Goal: Transaction & Acquisition: Purchase product/service

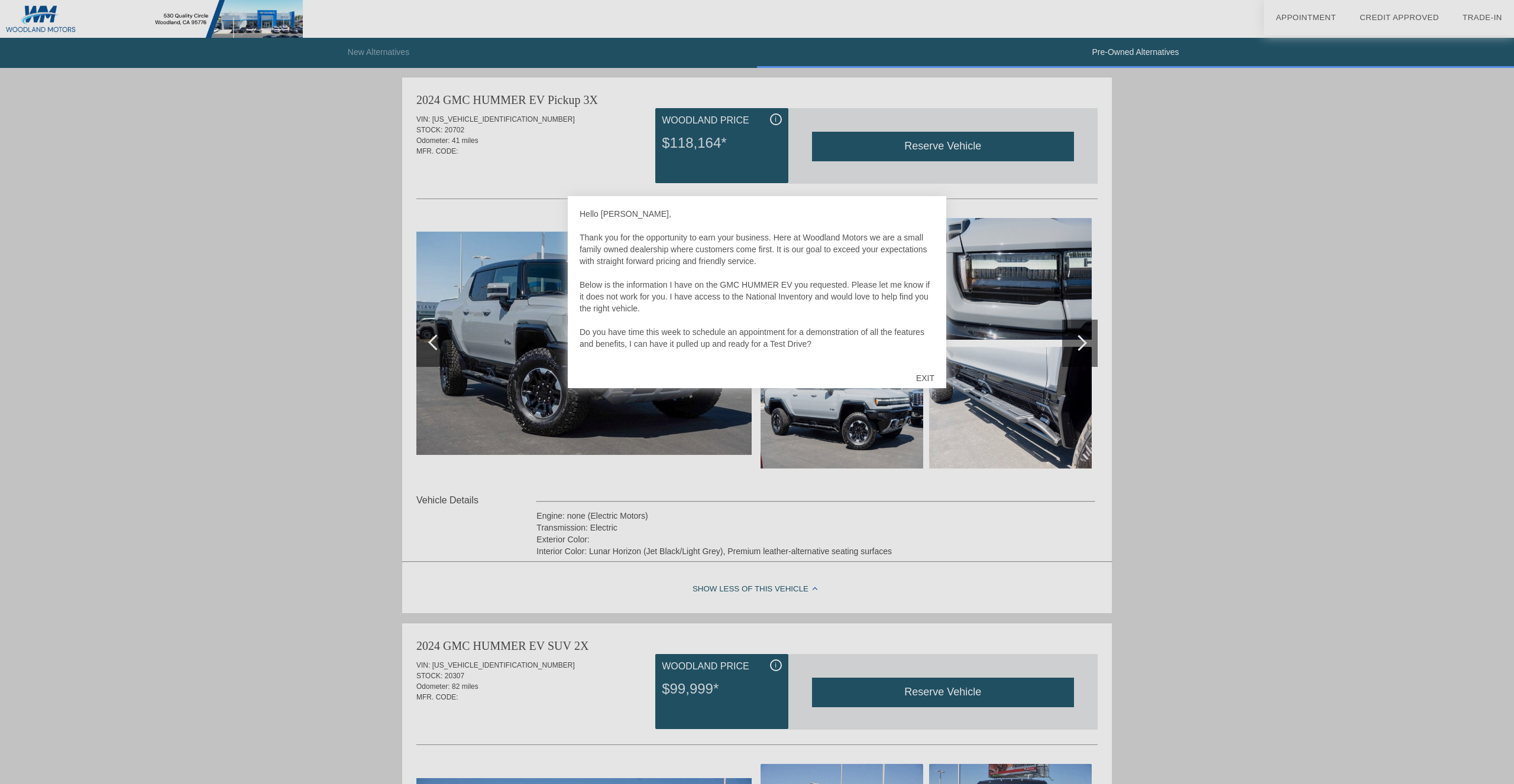
scroll to position [1438, 0]
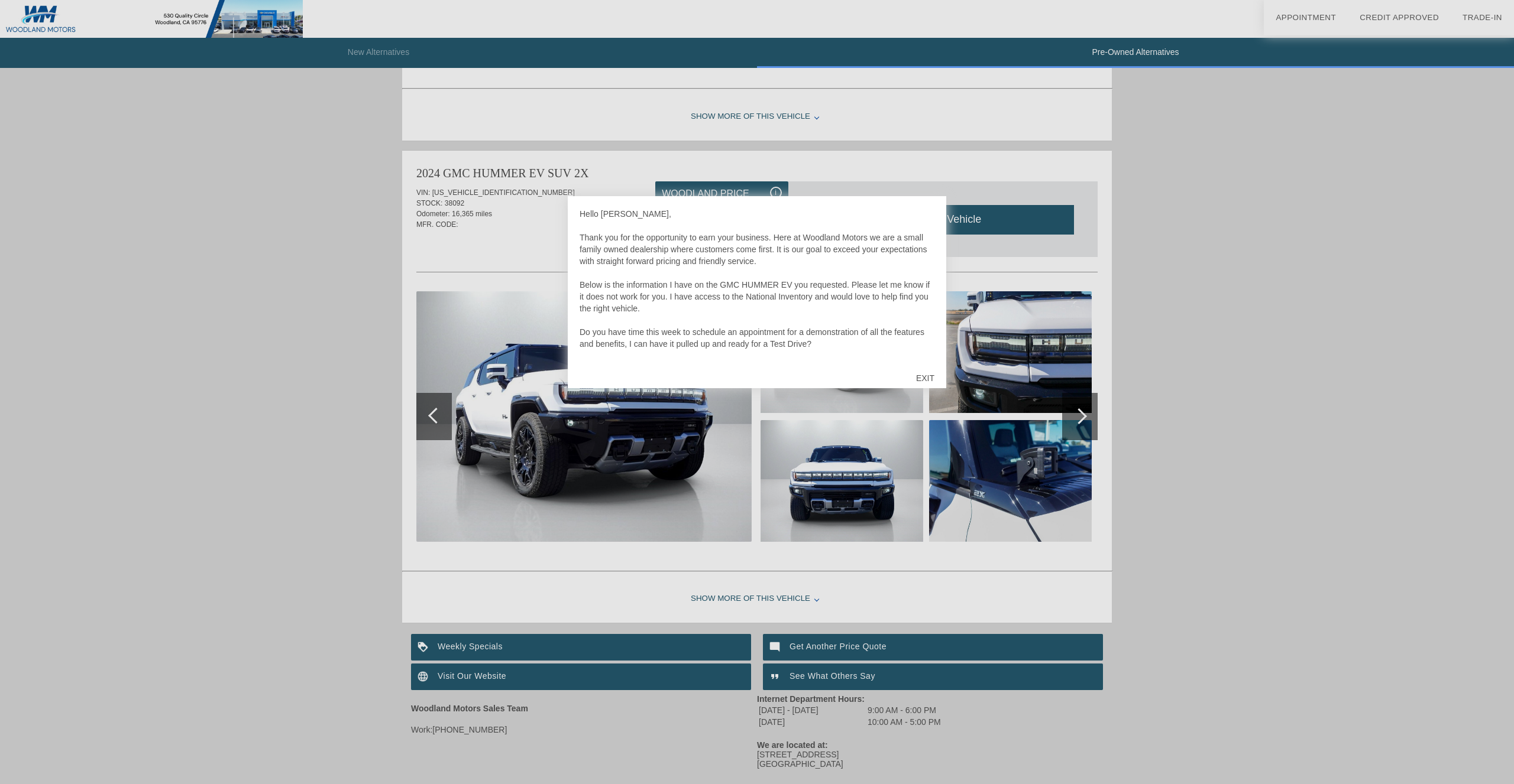
click at [189, 289] on div at bounding box center [757, 392] width 1514 height 784
click at [384, 272] on div at bounding box center [757, 392] width 1514 height 784
click at [365, 319] on div at bounding box center [757, 392] width 1514 height 784
click at [1030, 354] on div at bounding box center [757, 392] width 1514 height 784
click at [574, 441] on div at bounding box center [757, 392] width 1514 height 784
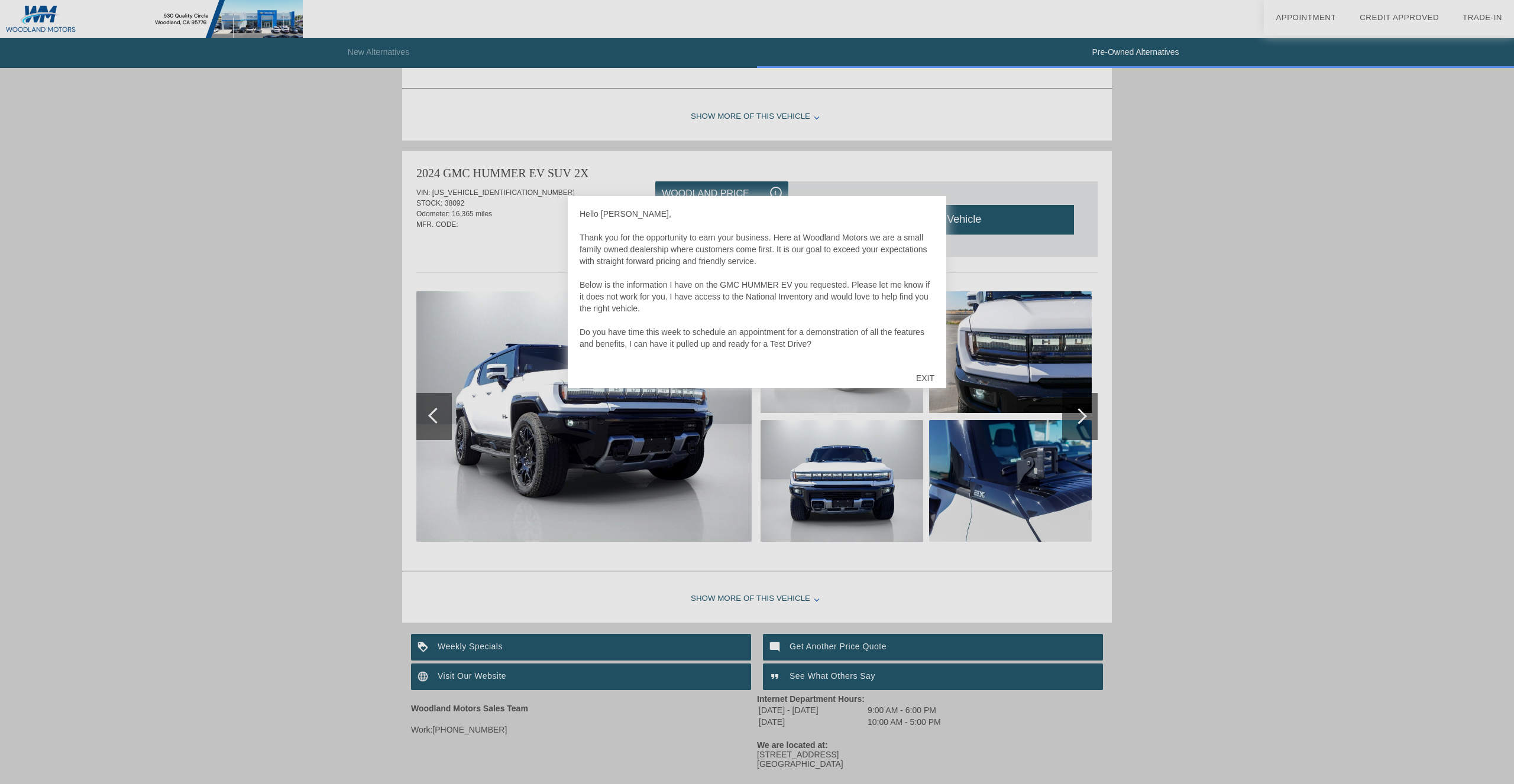
click at [177, 257] on div at bounding box center [757, 392] width 1514 height 784
click at [921, 372] on div "EXIT" at bounding box center [924, 378] width 42 height 36
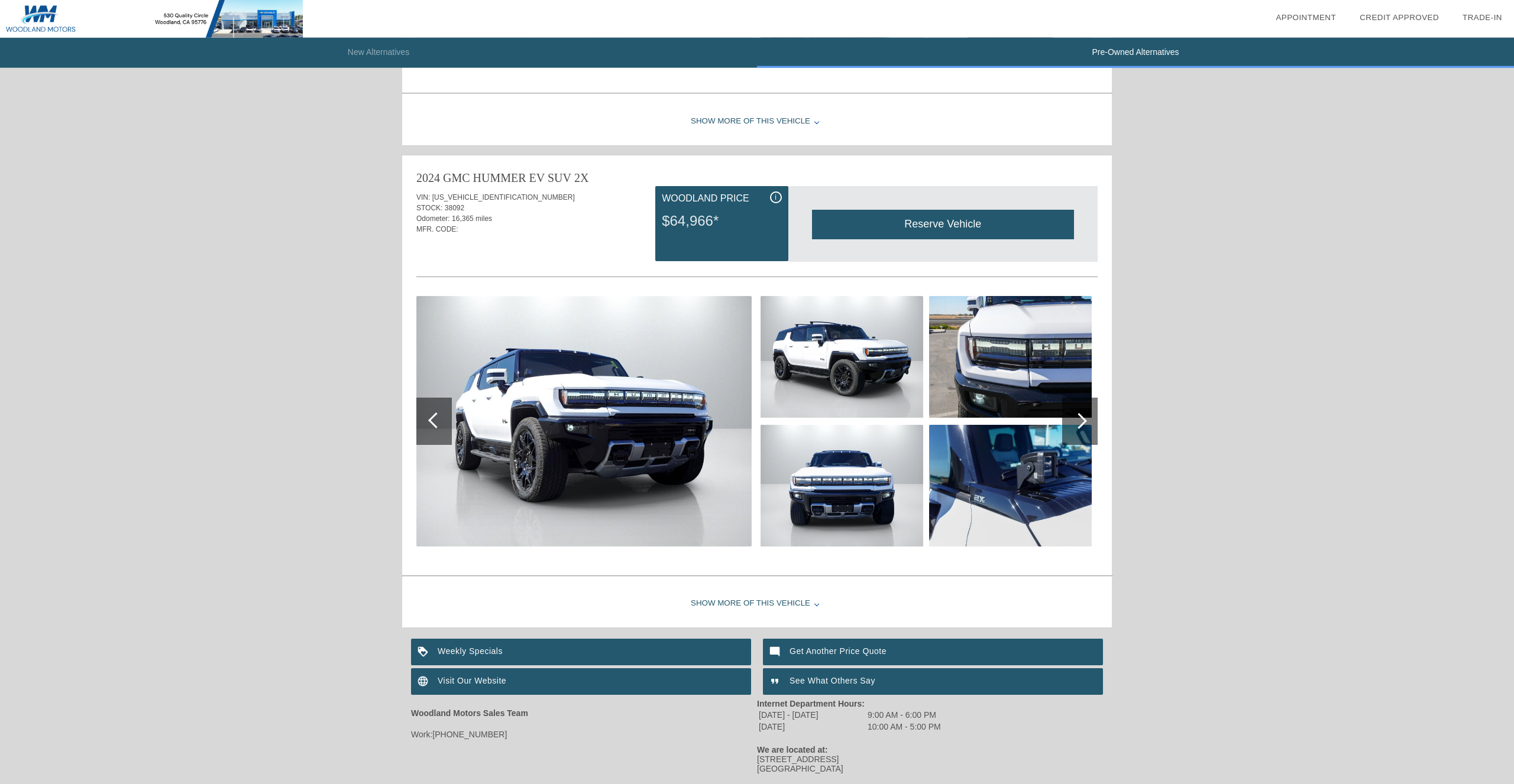
scroll to position [1472, 0]
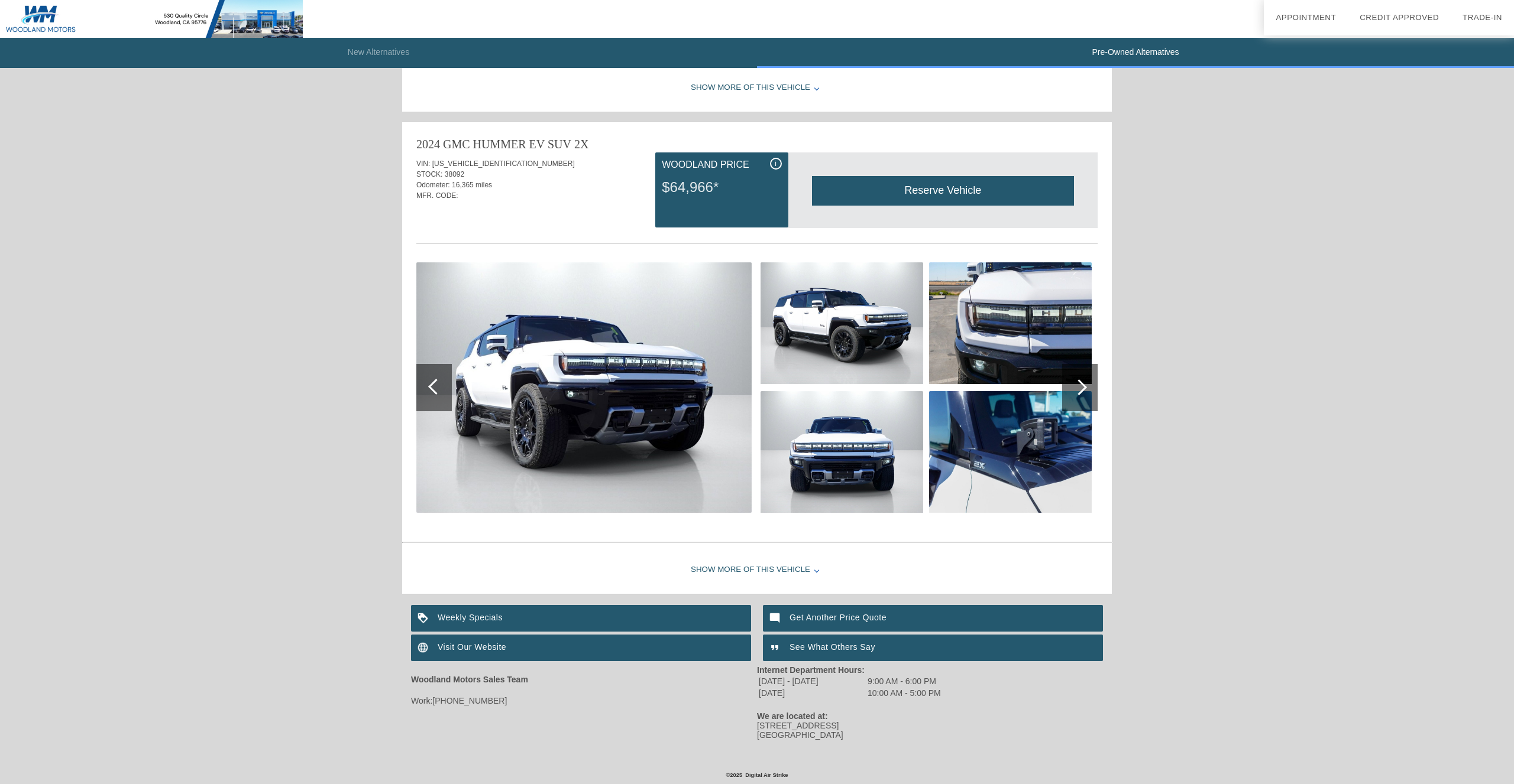
click at [613, 368] on img at bounding box center [583, 387] width 335 height 250
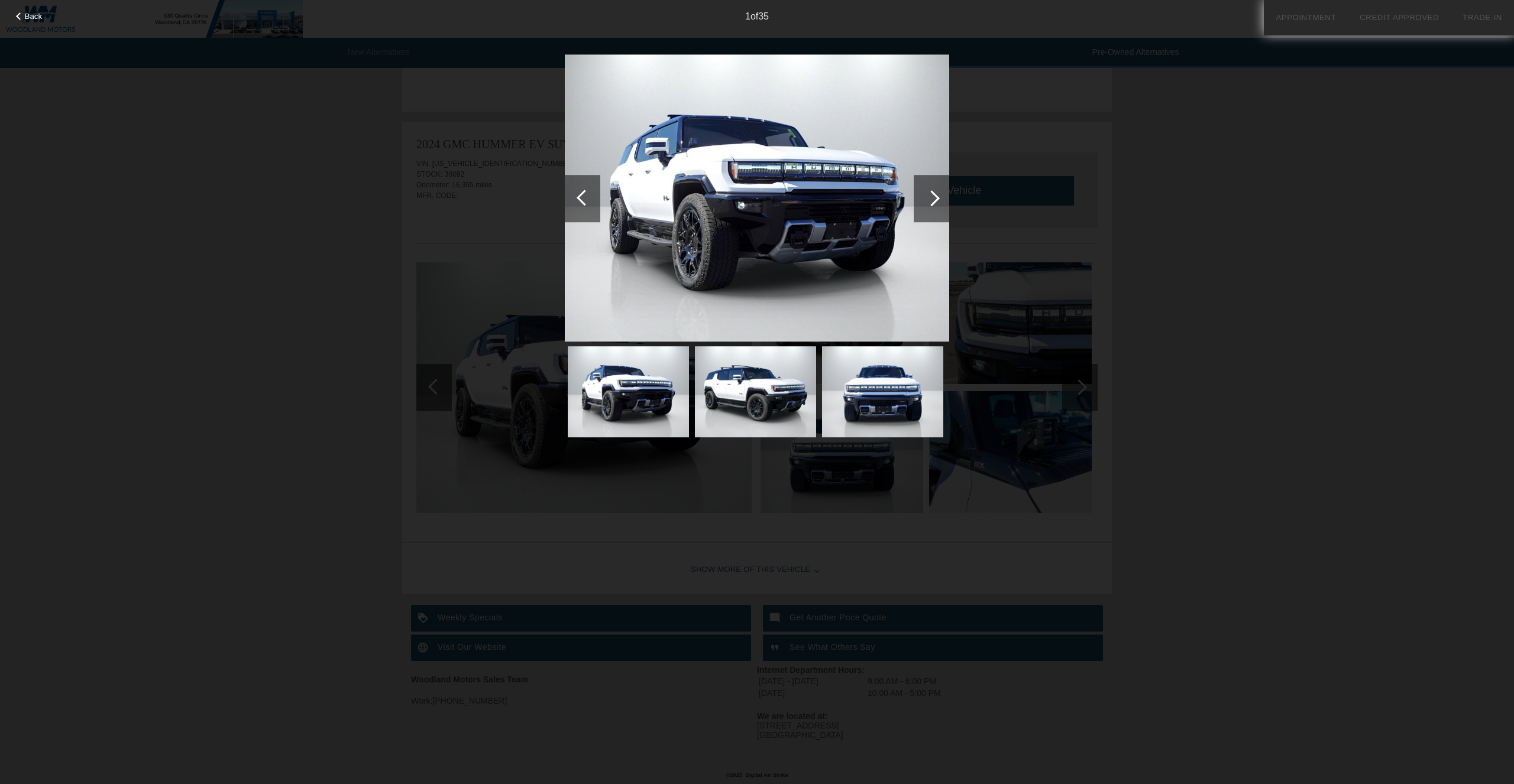
click at [941, 201] on div at bounding box center [931, 198] width 36 height 47
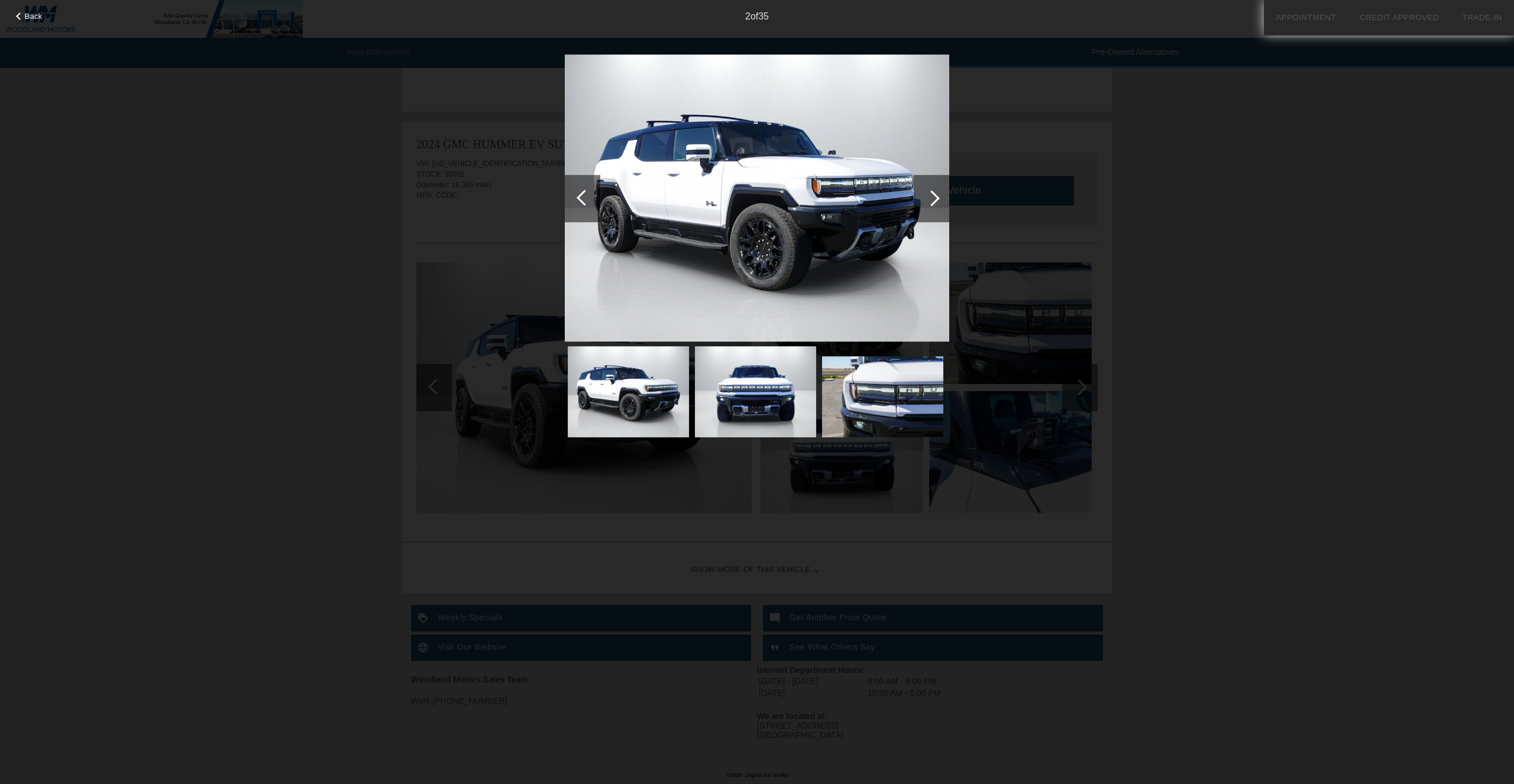
click at [934, 204] on div at bounding box center [931, 198] width 36 height 47
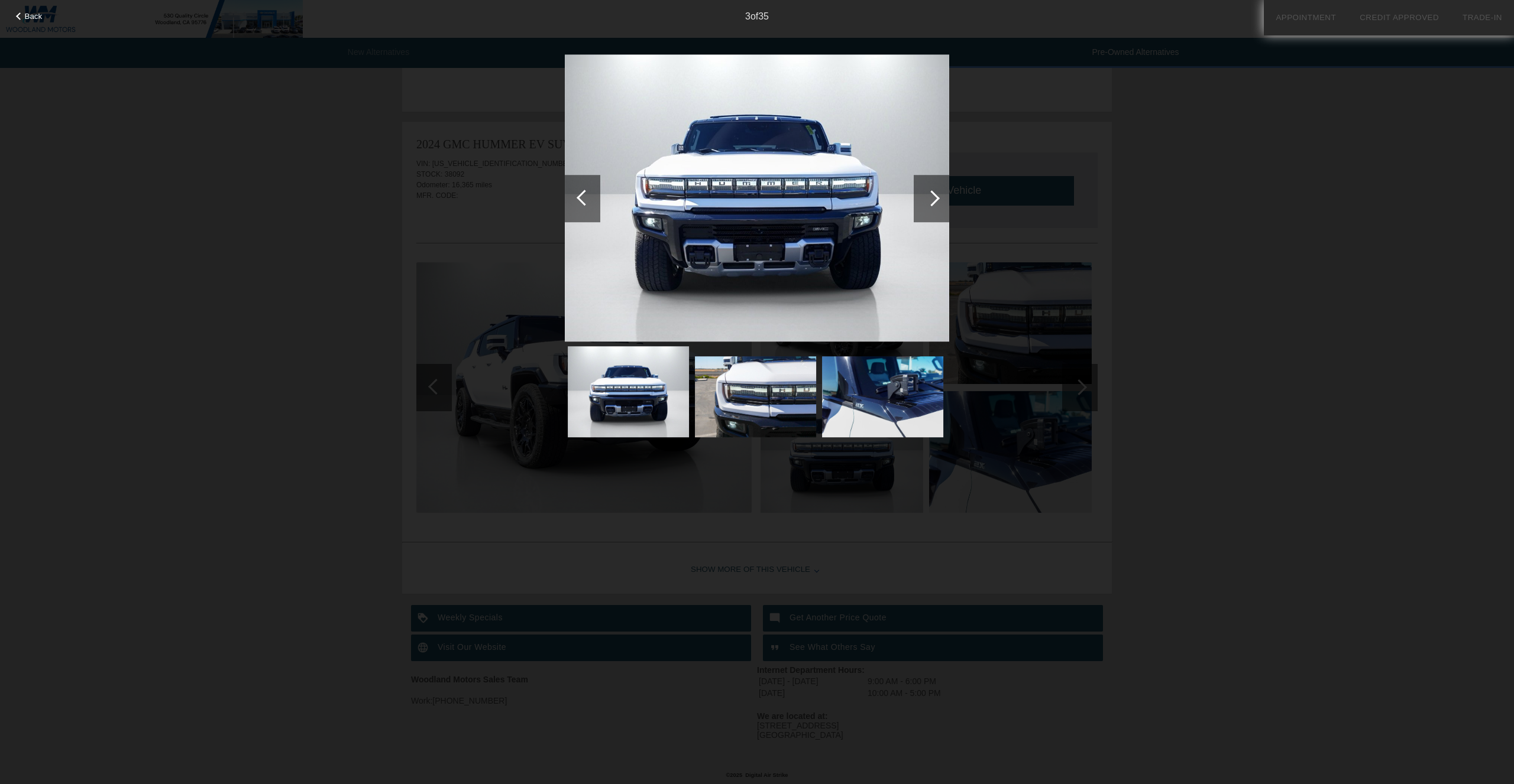
click at [927, 209] on div at bounding box center [931, 198] width 36 height 47
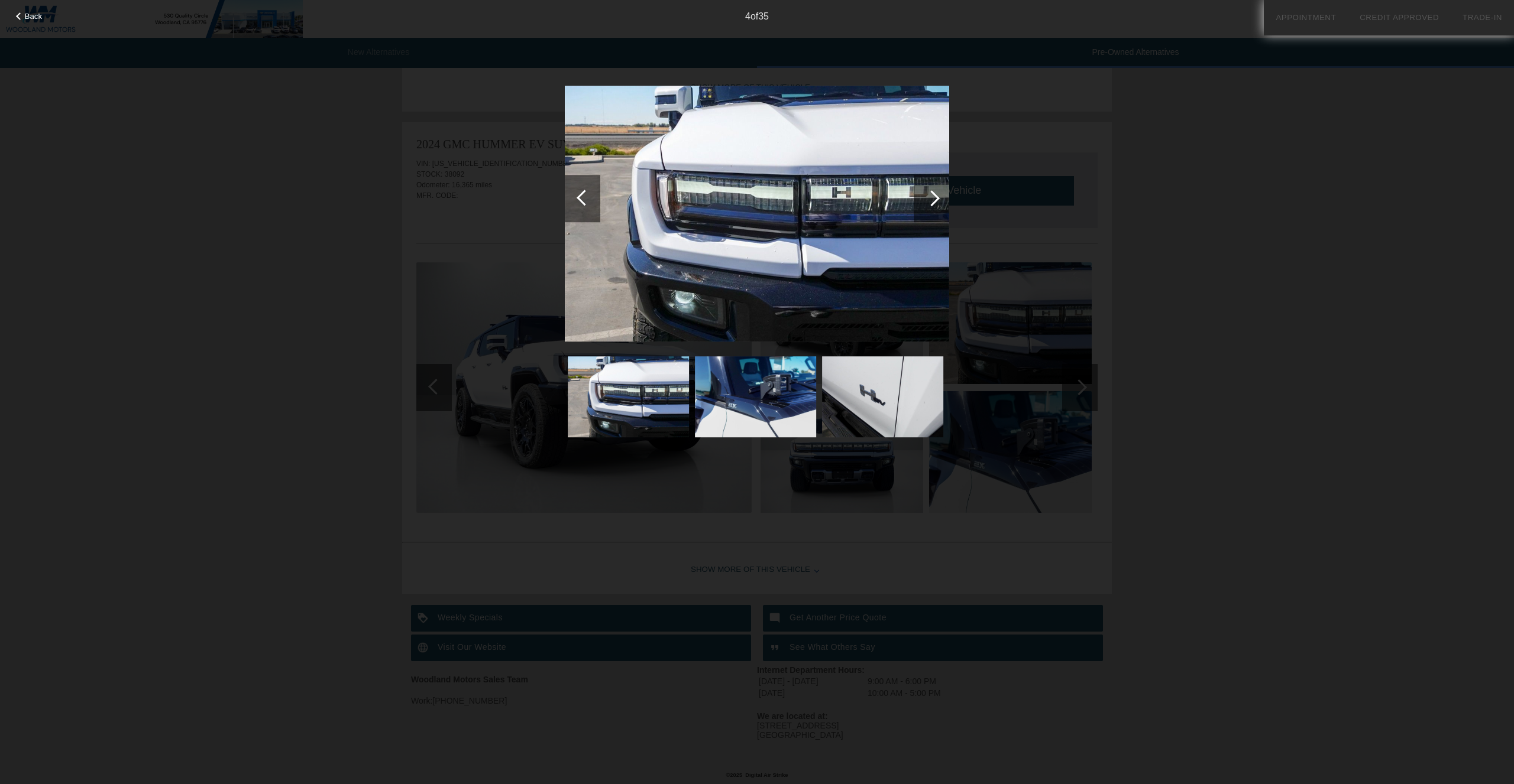
click at [927, 210] on div at bounding box center [931, 198] width 36 height 47
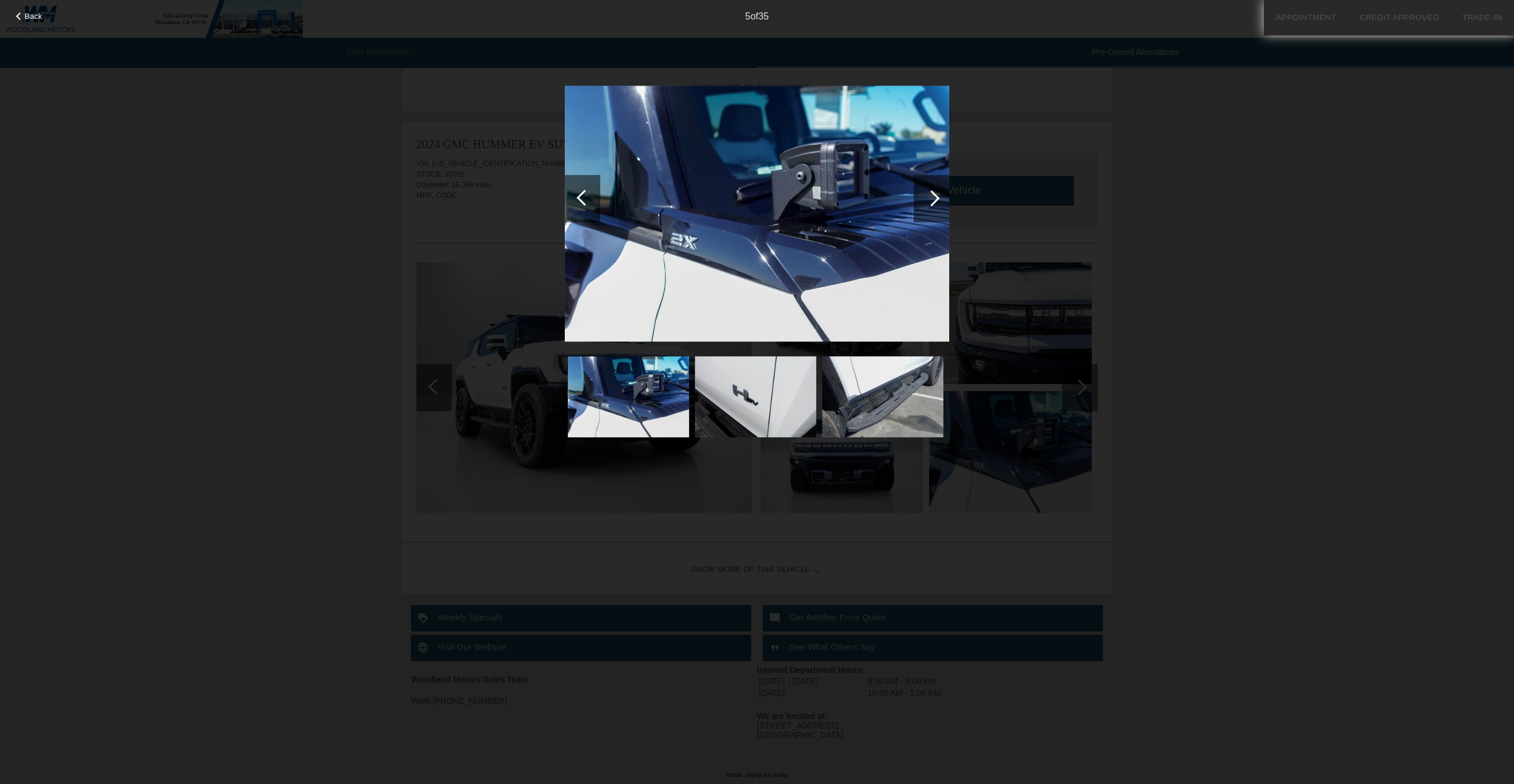
click at [930, 207] on div at bounding box center [931, 198] width 36 height 47
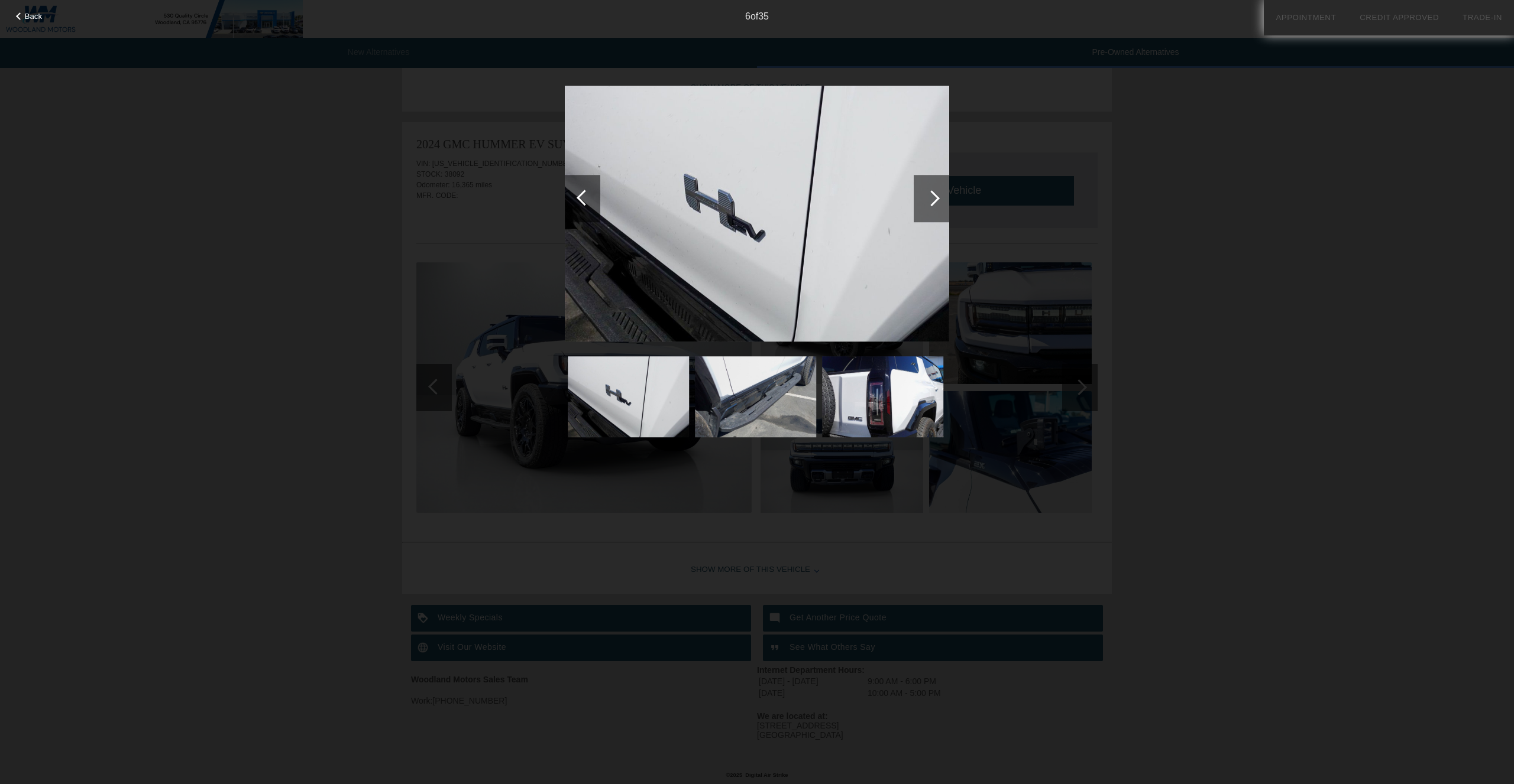
click at [930, 207] on div at bounding box center [931, 198] width 36 height 47
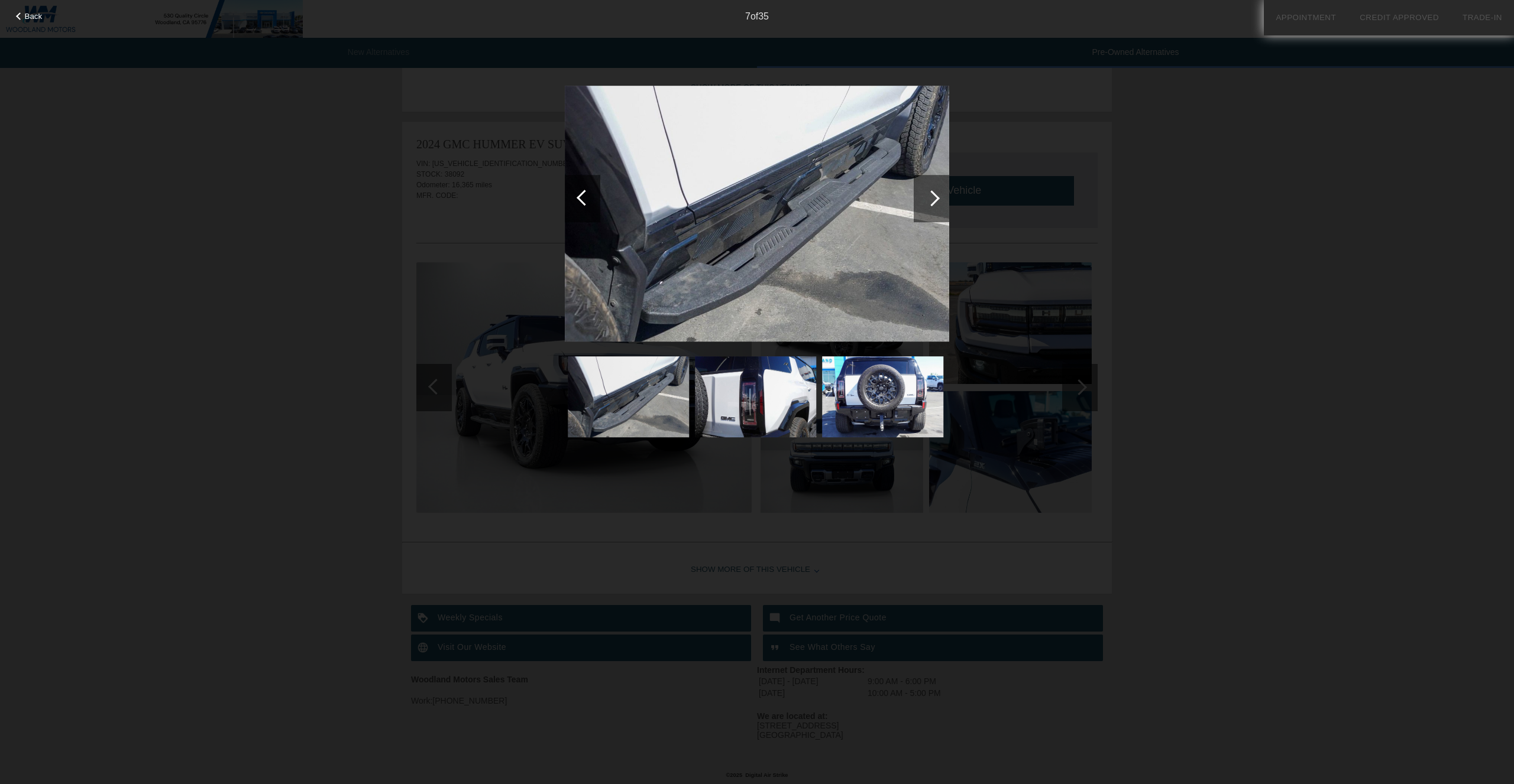
click at [930, 207] on div at bounding box center [931, 198] width 36 height 47
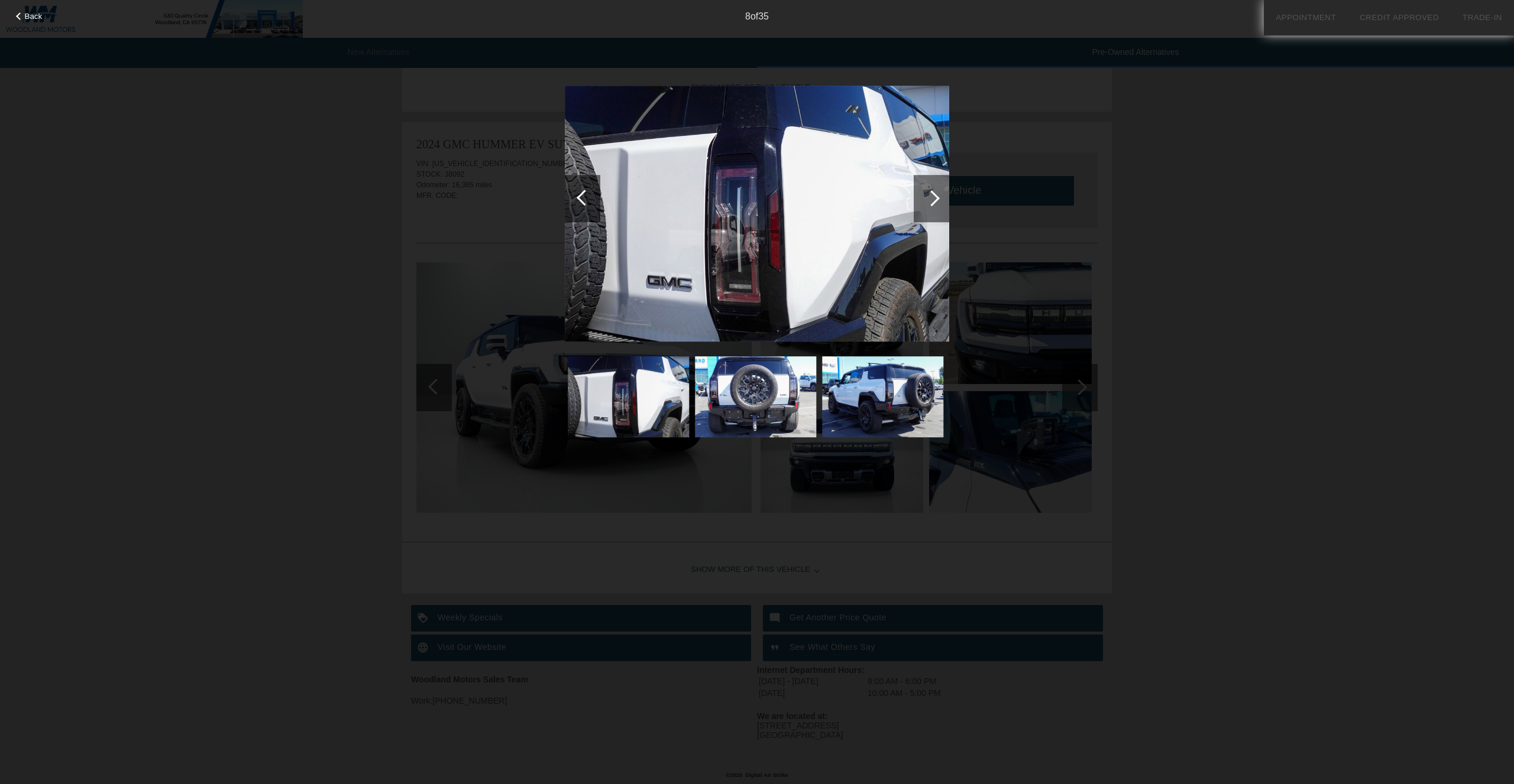
click at [930, 207] on div at bounding box center [931, 198] width 36 height 47
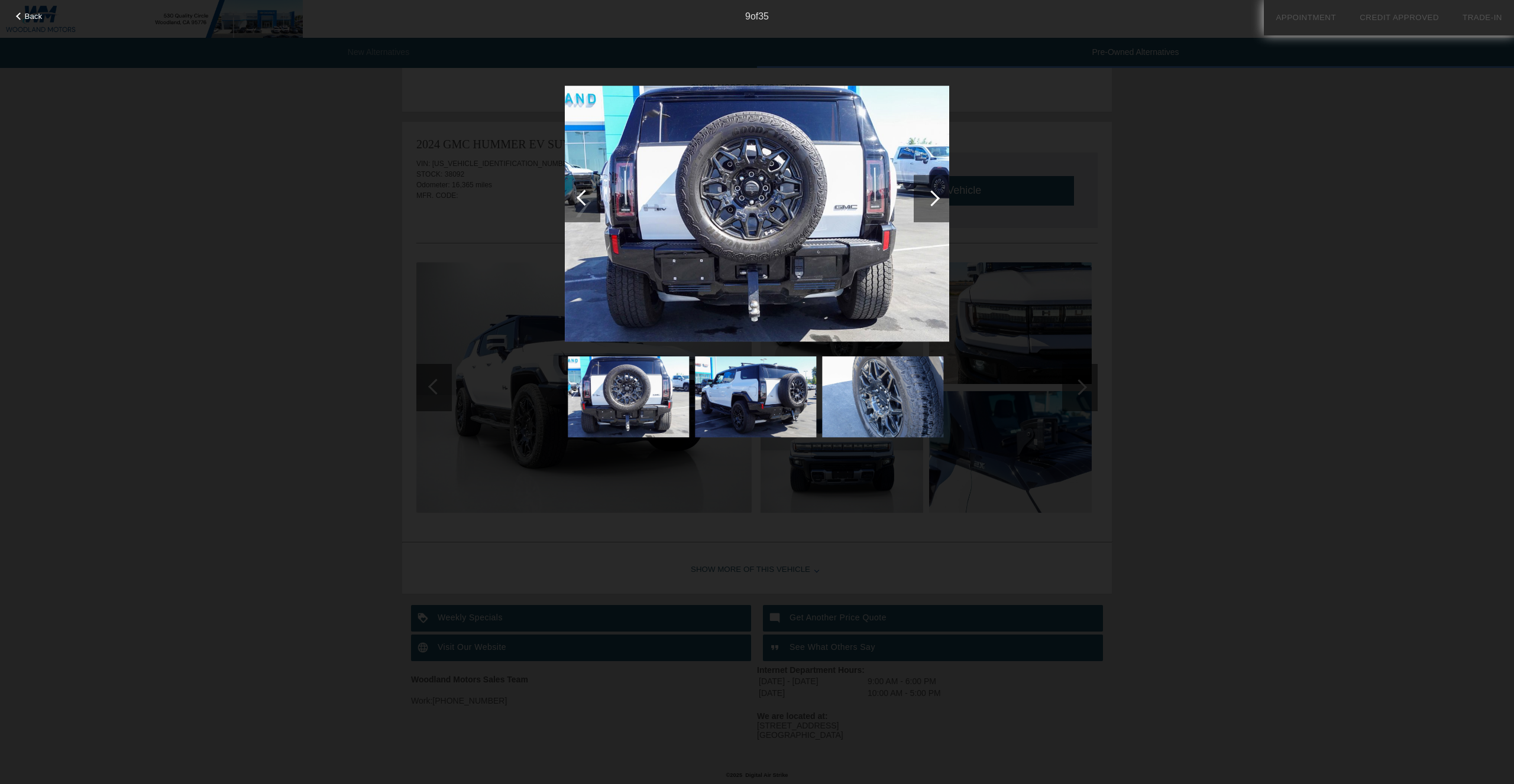
click at [930, 207] on div at bounding box center [931, 198] width 36 height 47
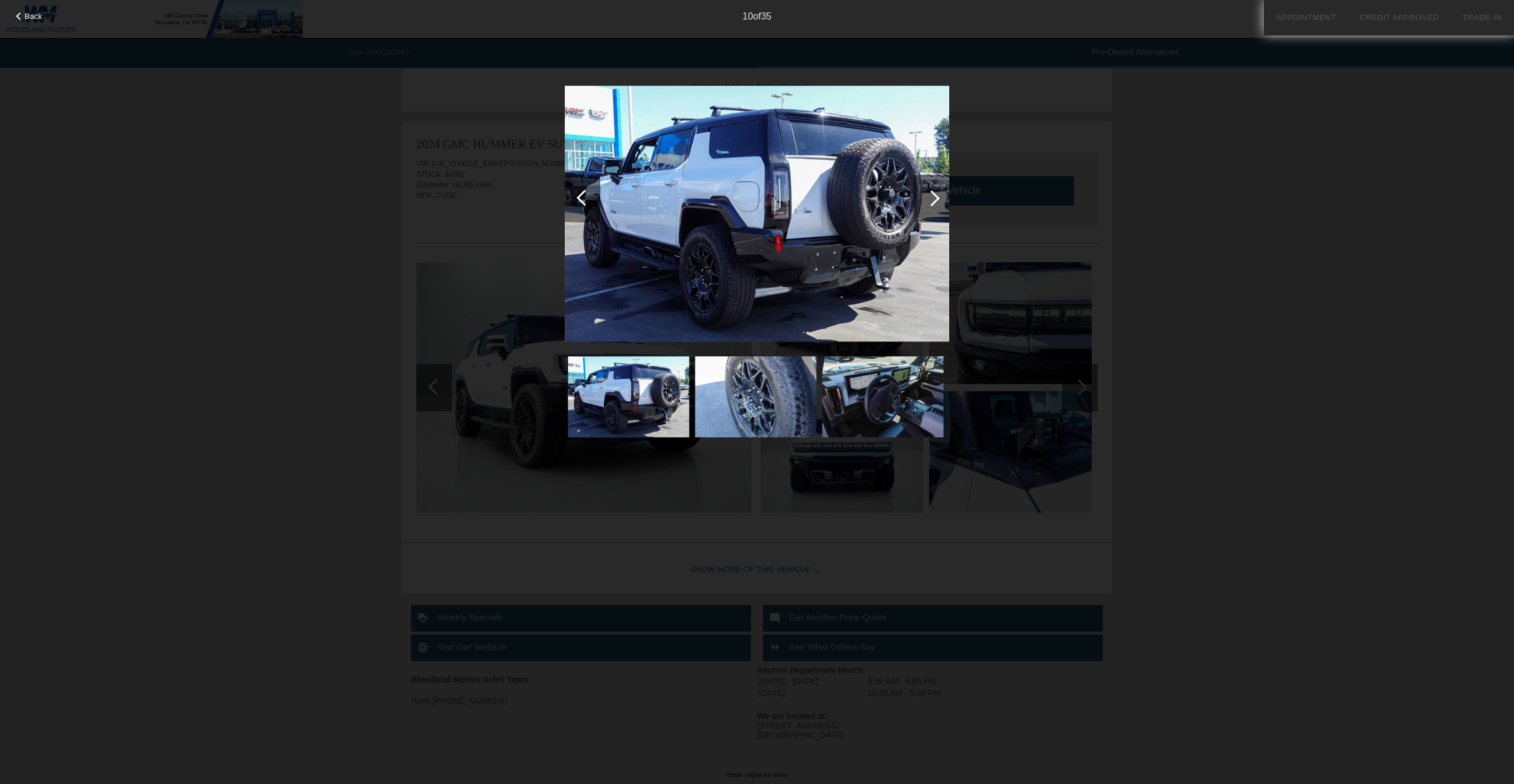
click at [930, 207] on div at bounding box center [931, 198] width 36 height 47
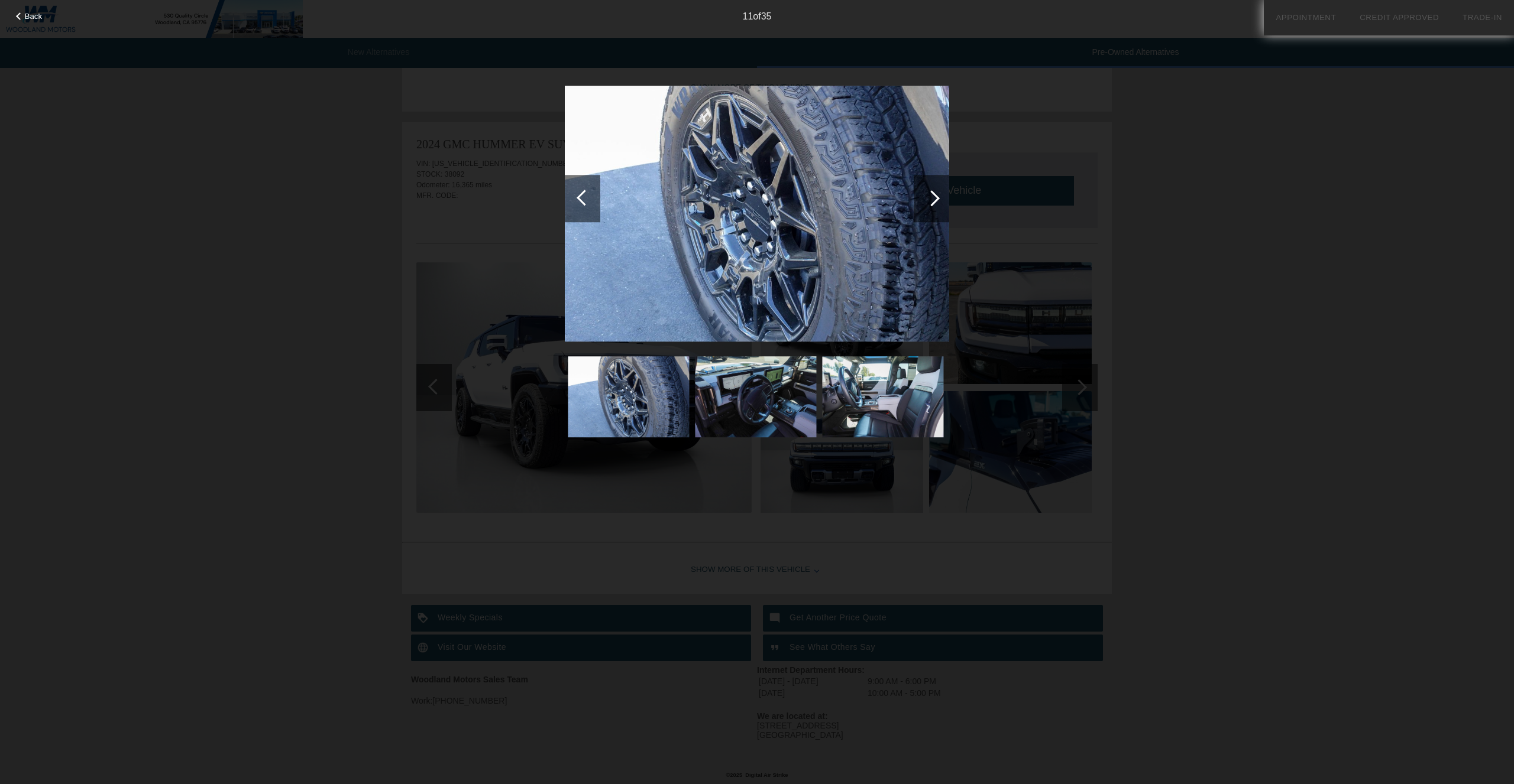
click at [930, 207] on div at bounding box center [931, 198] width 36 height 47
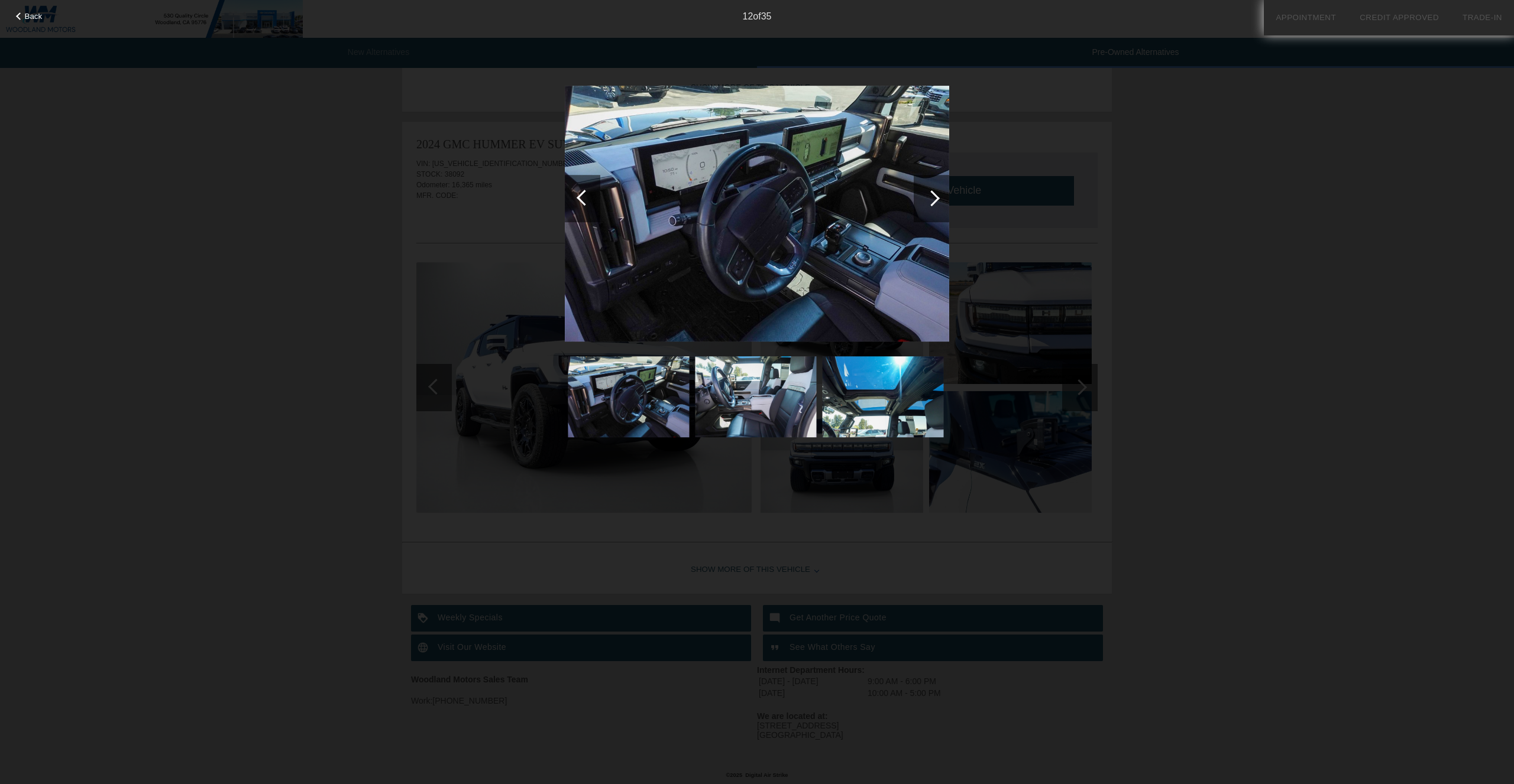
click at [930, 207] on div at bounding box center [931, 198] width 36 height 47
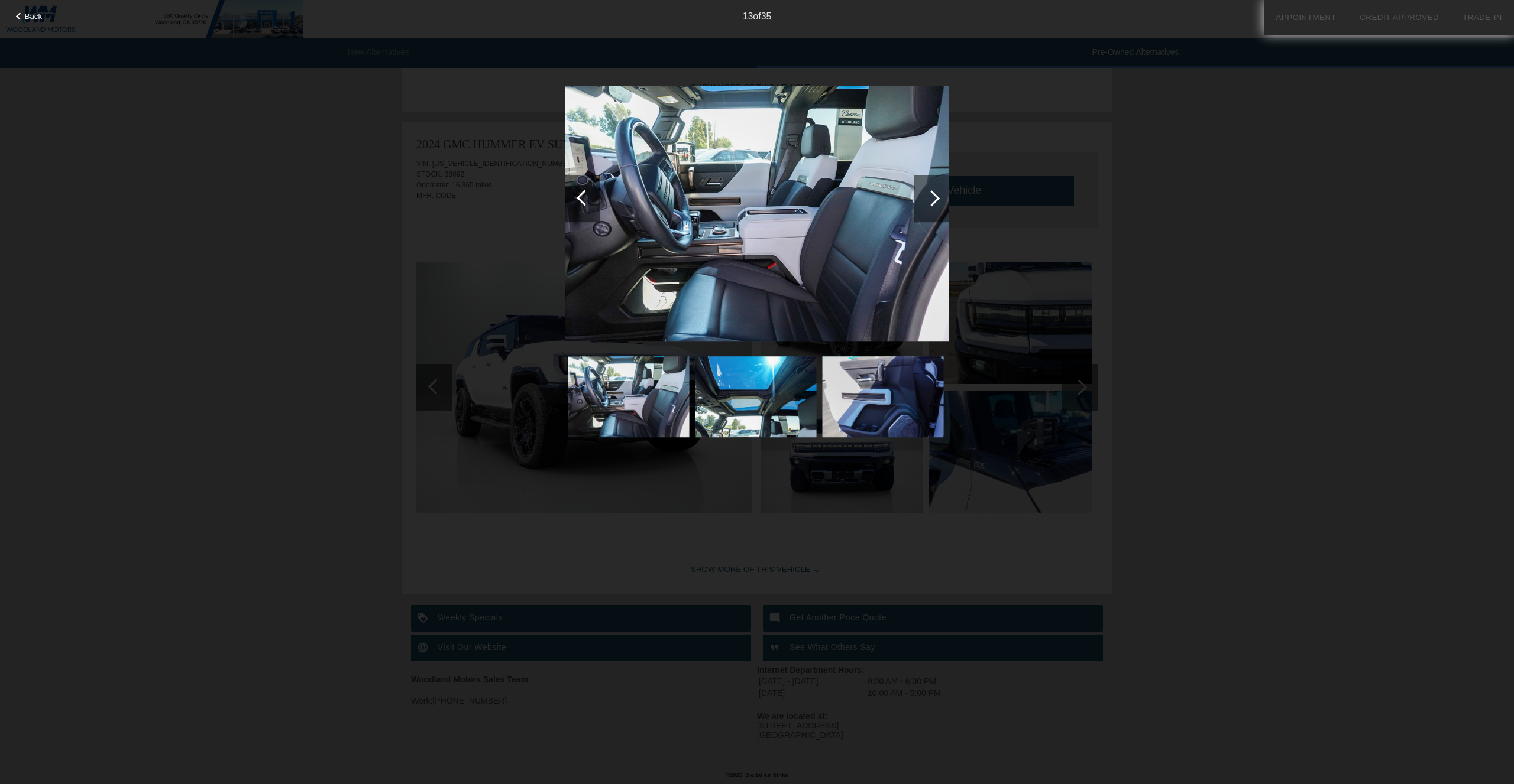
click at [1265, 263] on div "Back 13 of 35" at bounding box center [757, 392] width 1514 height 784
drag, startPoint x: 256, startPoint y: 185, endPoint x: 253, endPoint y: 162, distance: 23.2
click at [259, 184] on div "Back 13 of 35" at bounding box center [757, 392] width 1514 height 784
click at [100, 178] on div "Back 13 of 35" at bounding box center [757, 392] width 1514 height 784
click at [264, 254] on div "Back 13 of 35" at bounding box center [757, 392] width 1514 height 784
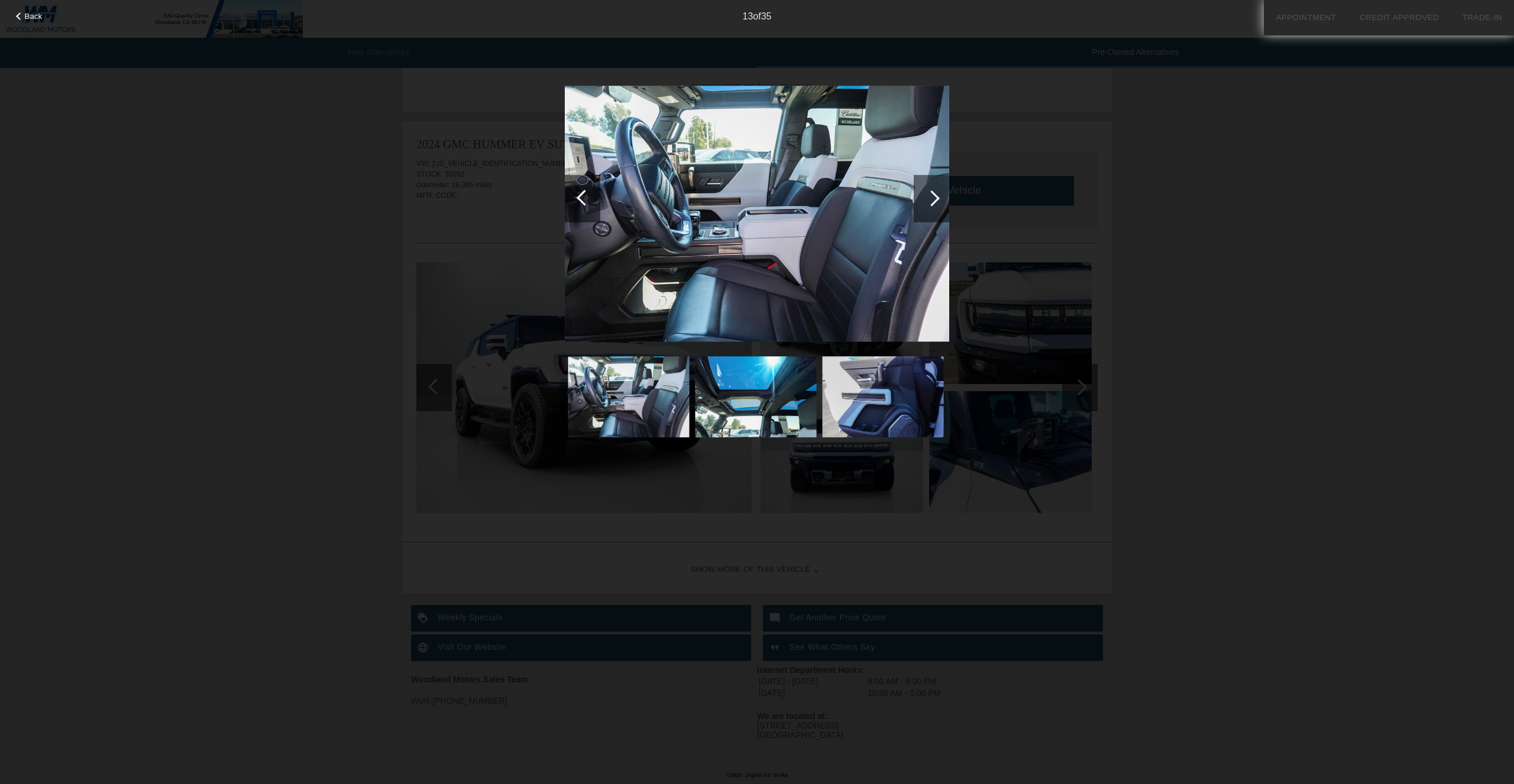
click at [932, 208] on div at bounding box center [931, 198] width 36 height 47
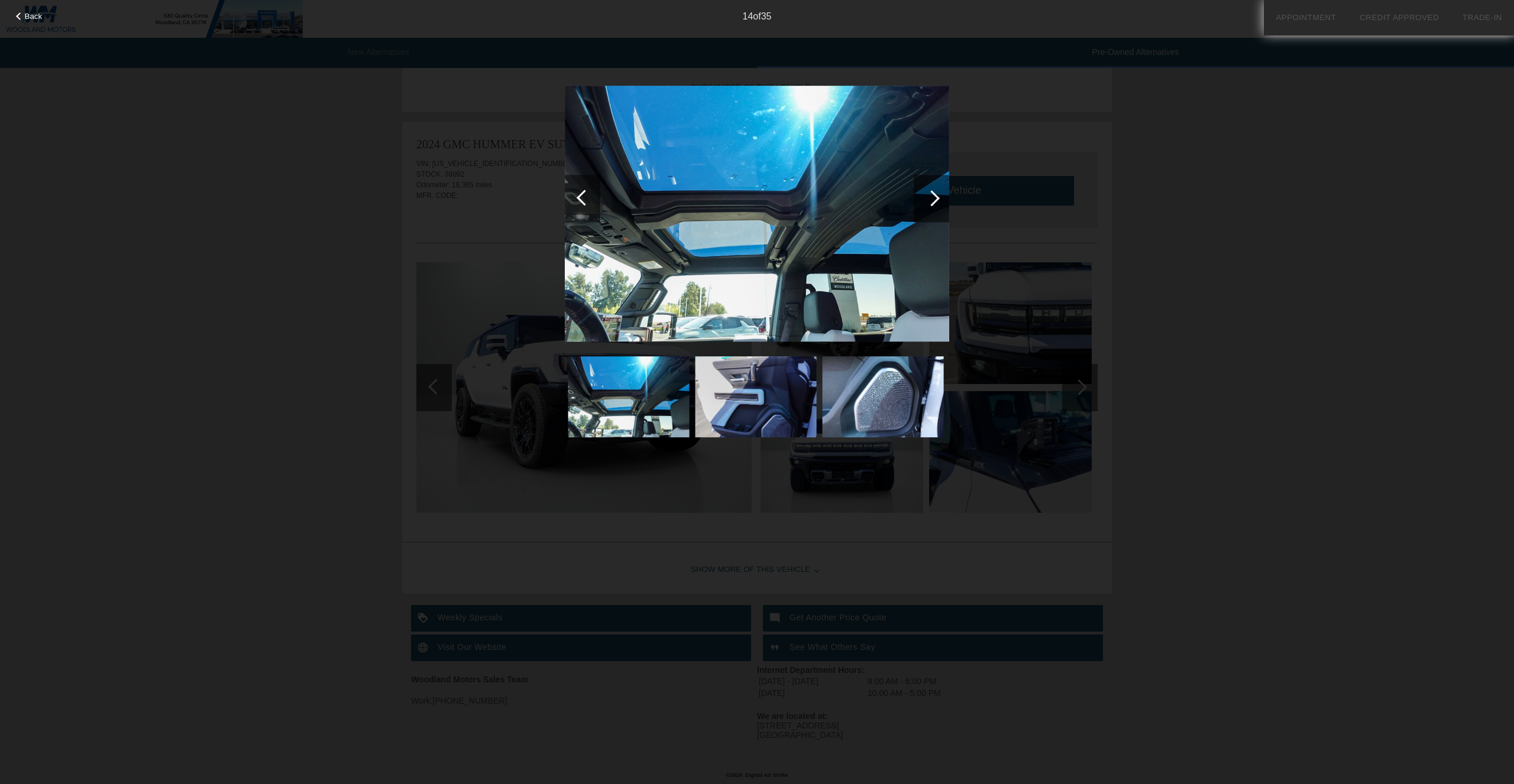
click at [934, 203] on div at bounding box center [932, 198] width 16 height 16
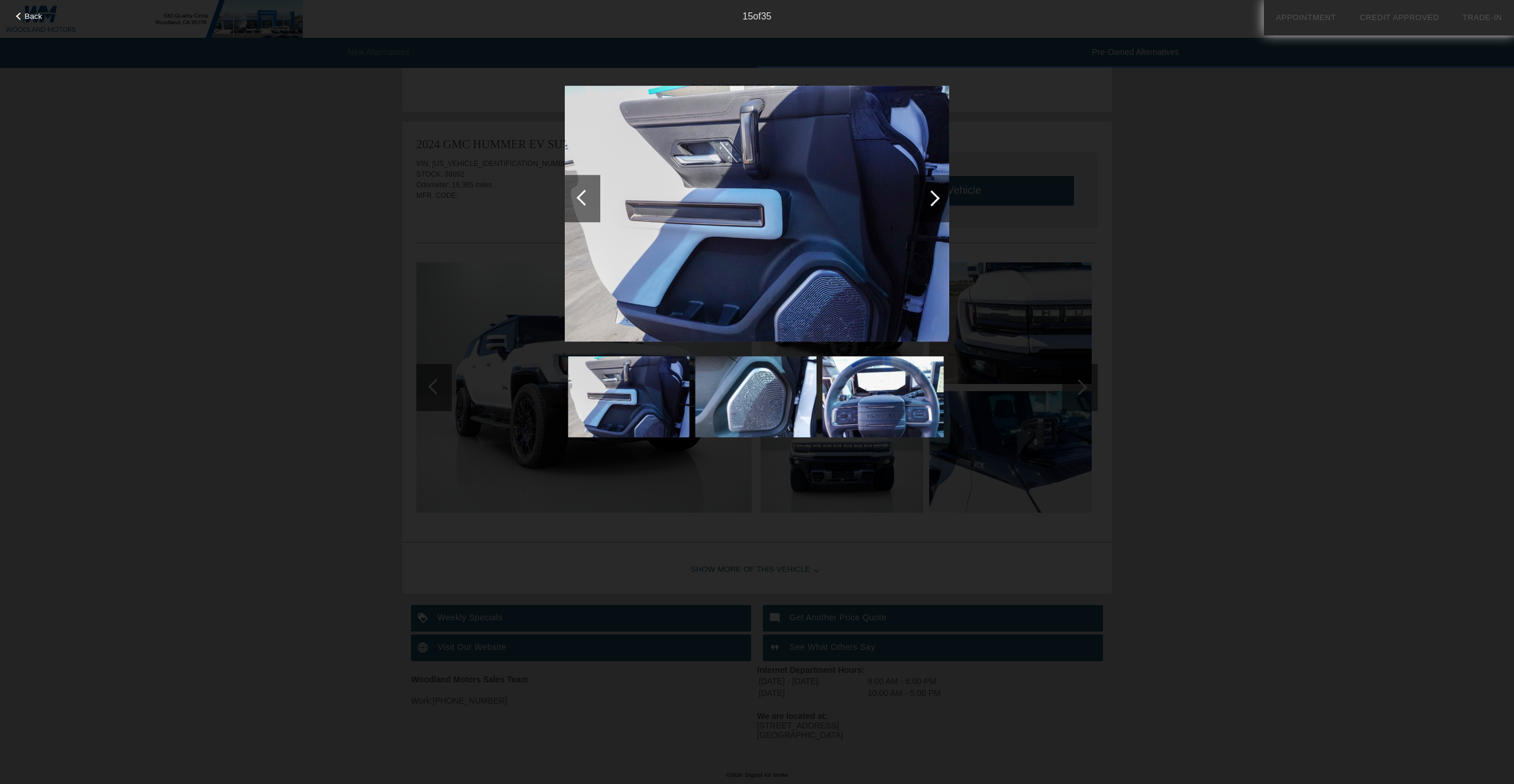
click at [929, 207] on div at bounding box center [931, 198] width 36 height 47
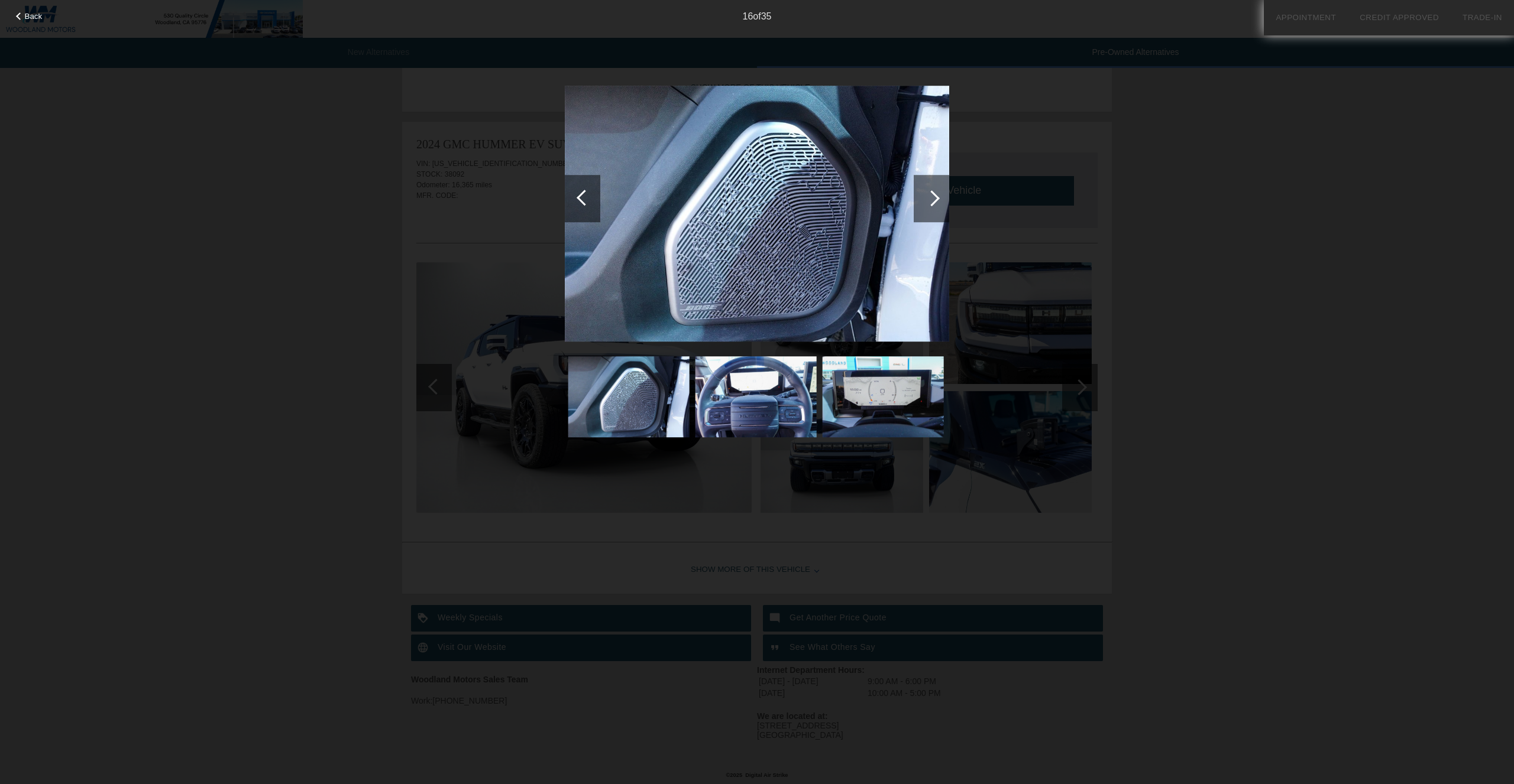
click at [928, 207] on div at bounding box center [931, 198] width 36 height 47
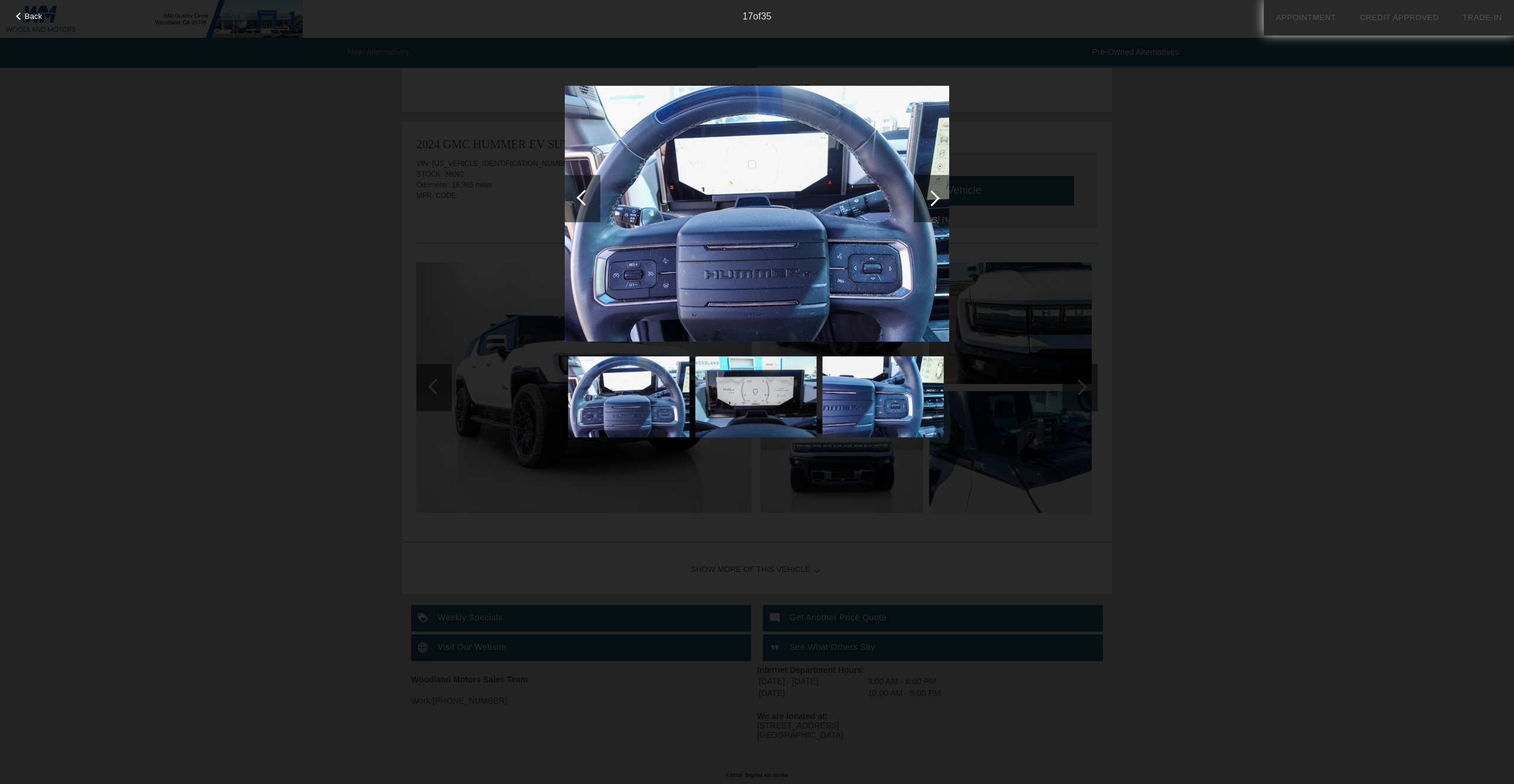
click at [926, 202] on div at bounding box center [931, 198] width 36 height 47
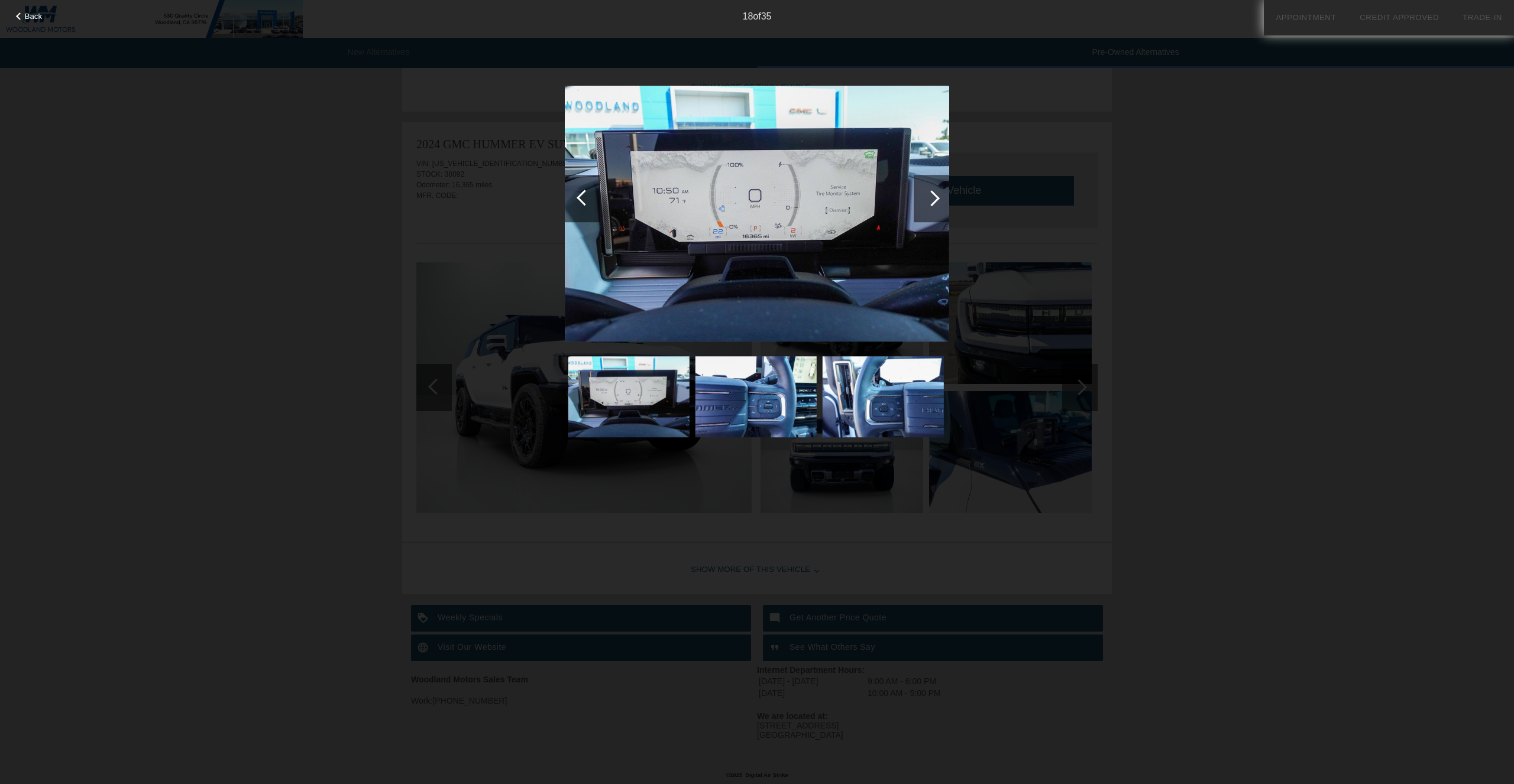
click at [934, 199] on div at bounding box center [932, 198] width 16 height 16
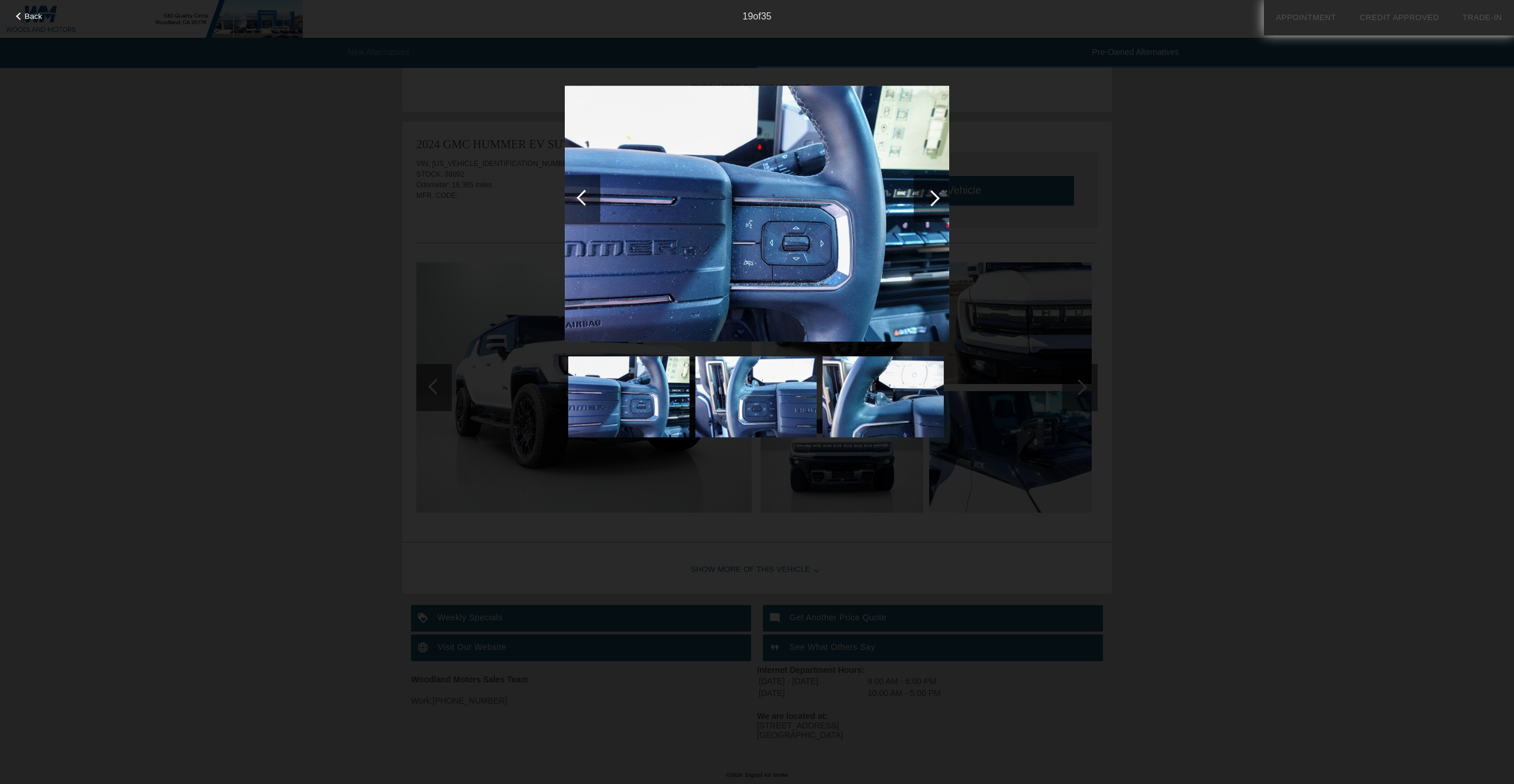
click at [932, 200] on div at bounding box center [932, 198] width 16 height 16
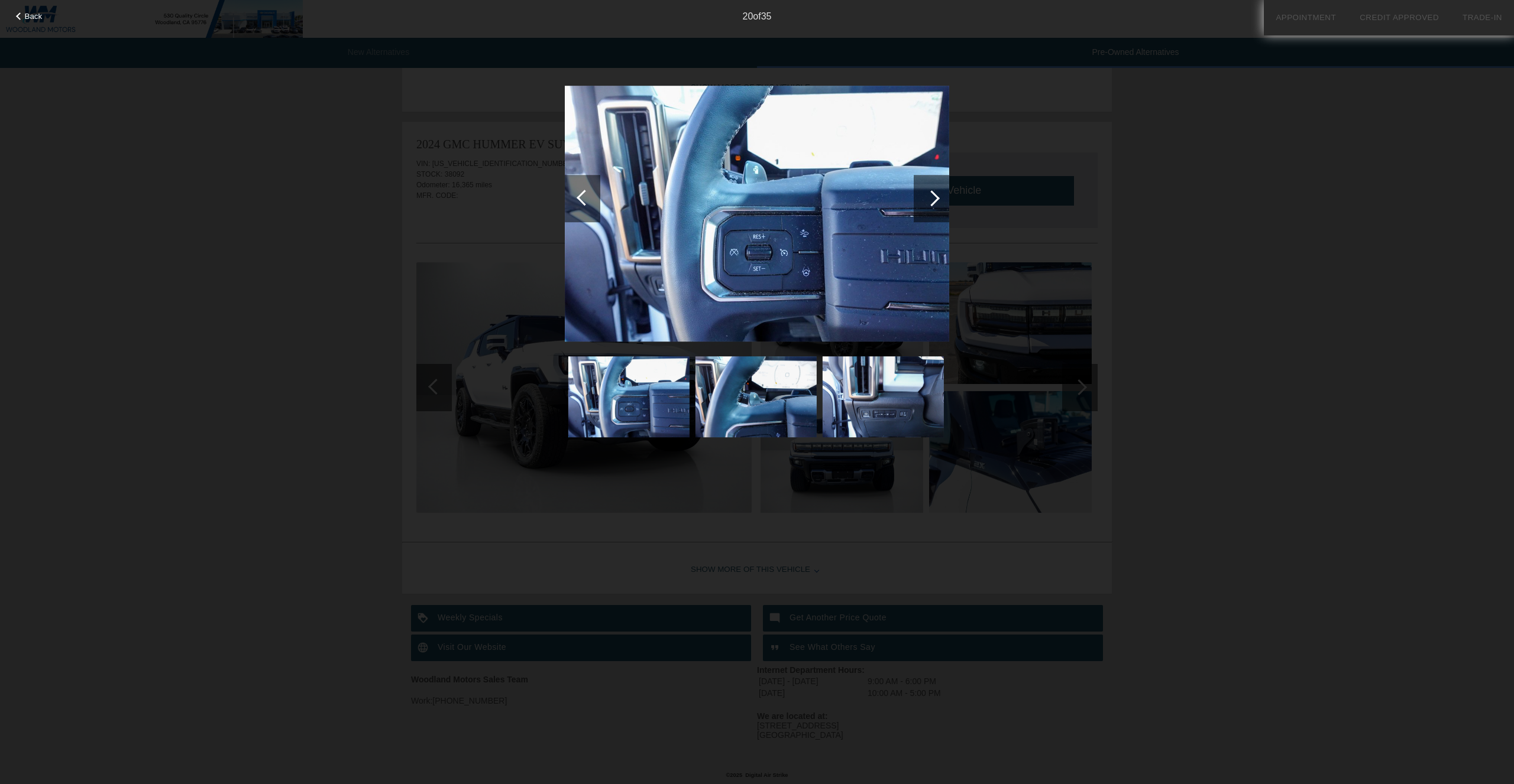
click at [932, 200] on div at bounding box center [932, 198] width 16 height 16
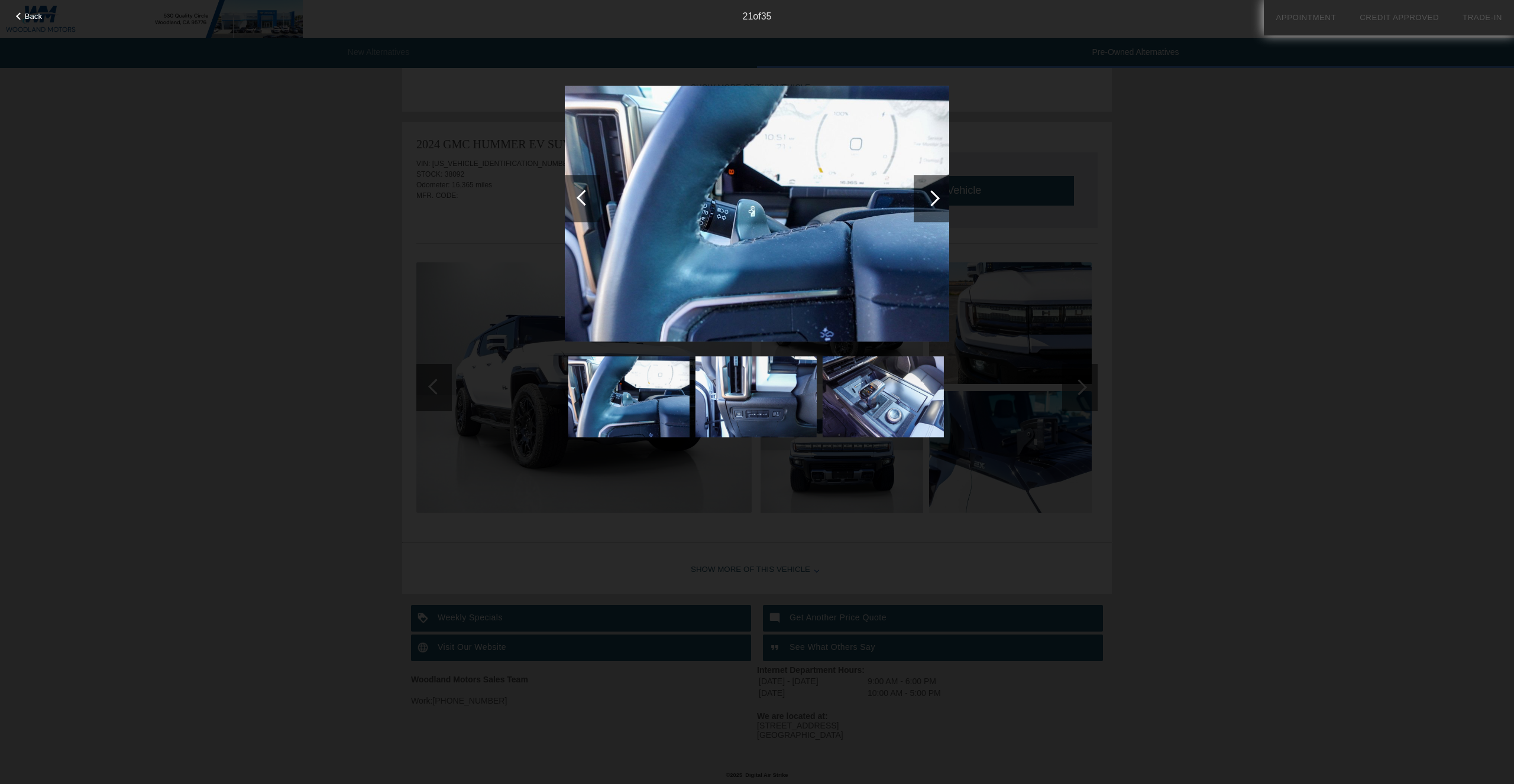
click at [932, 200] on div at bounding box center [932, 198] width 16 height 16
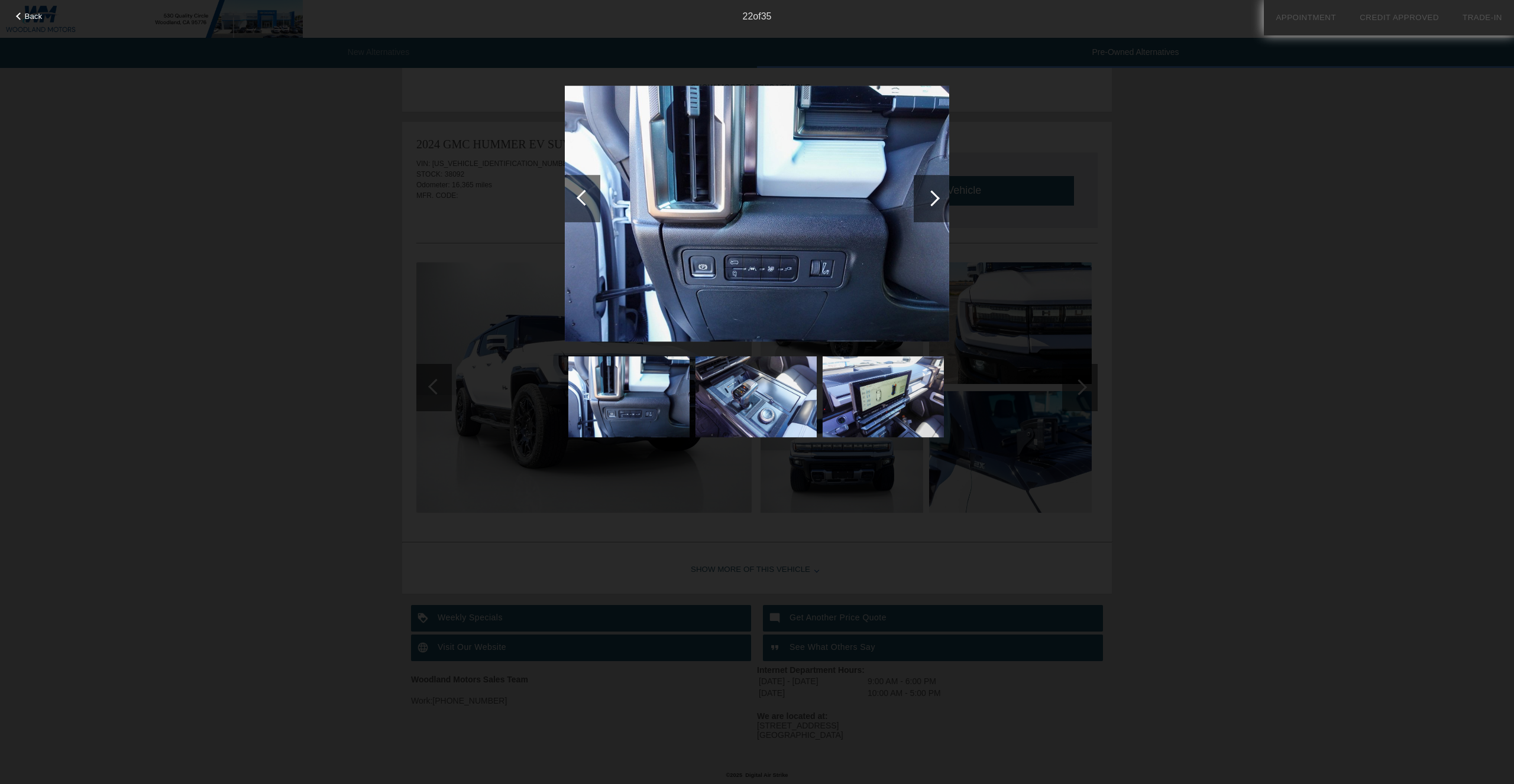
click at [932, 200] on div at bounding box center [932, 198] width 16 height 16
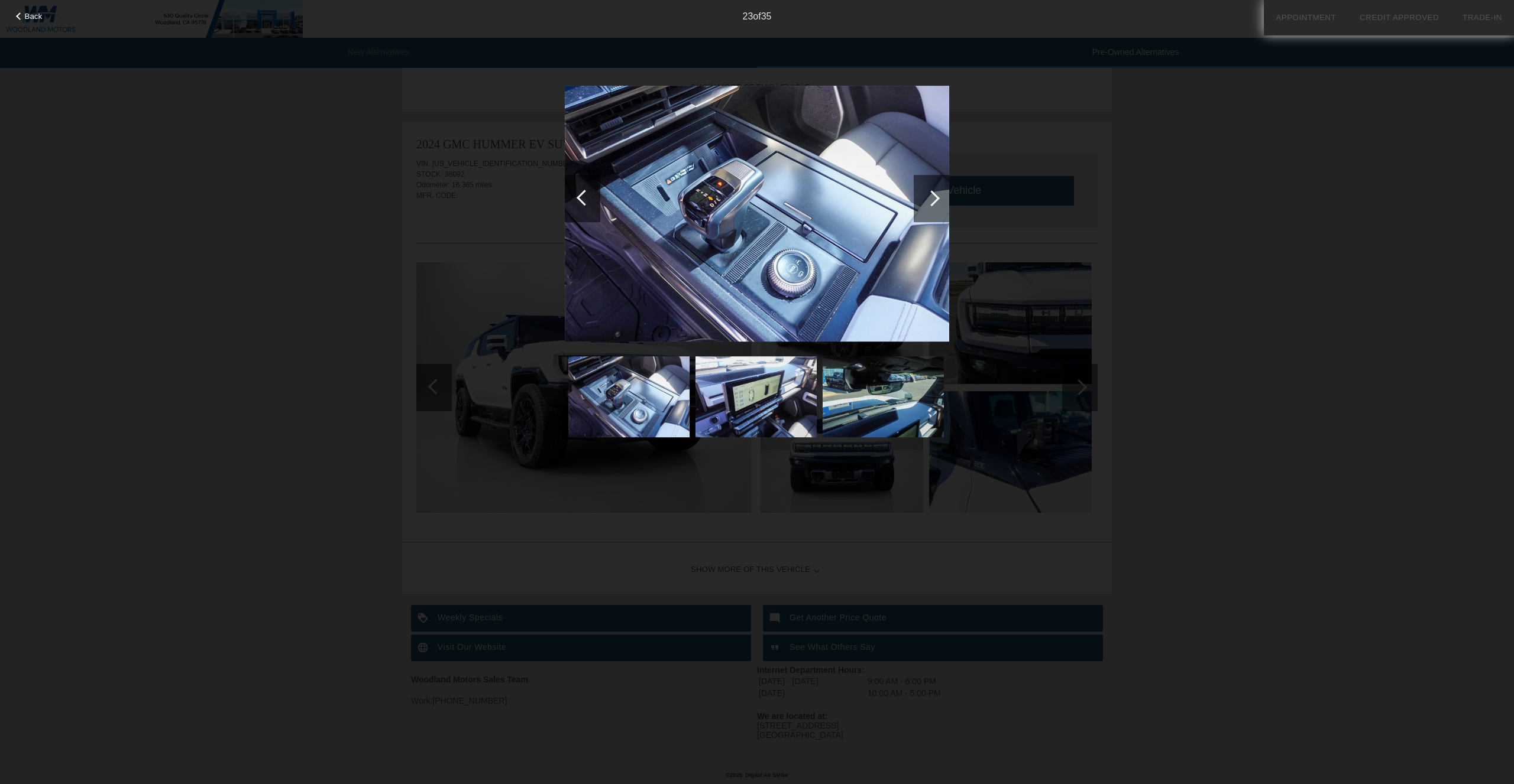
click at [932, 200] on div at bounding box center [932, 198] width 16 height 16
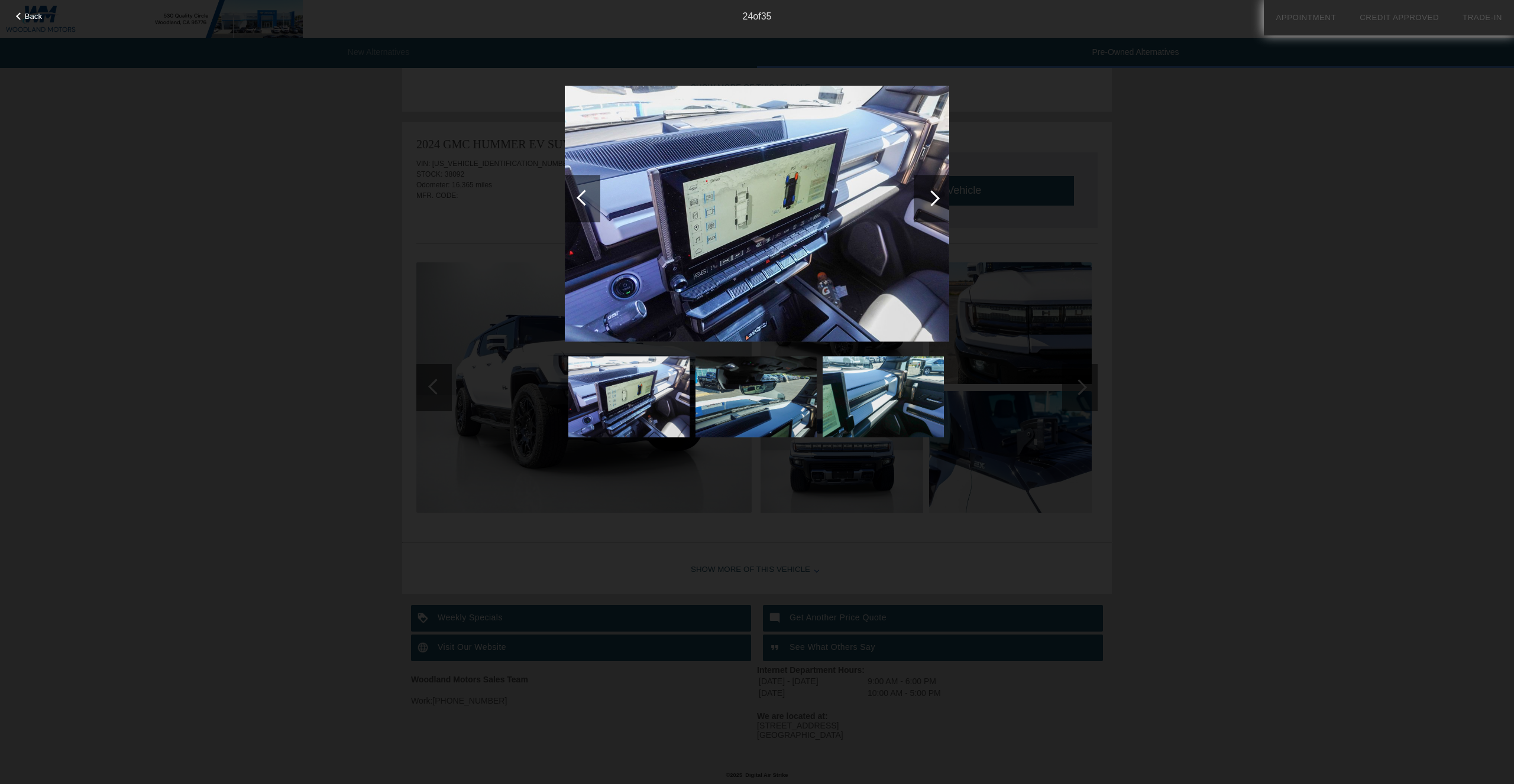
click at [932, 200] on div at bounding box center [932, 198] width 16 height 16
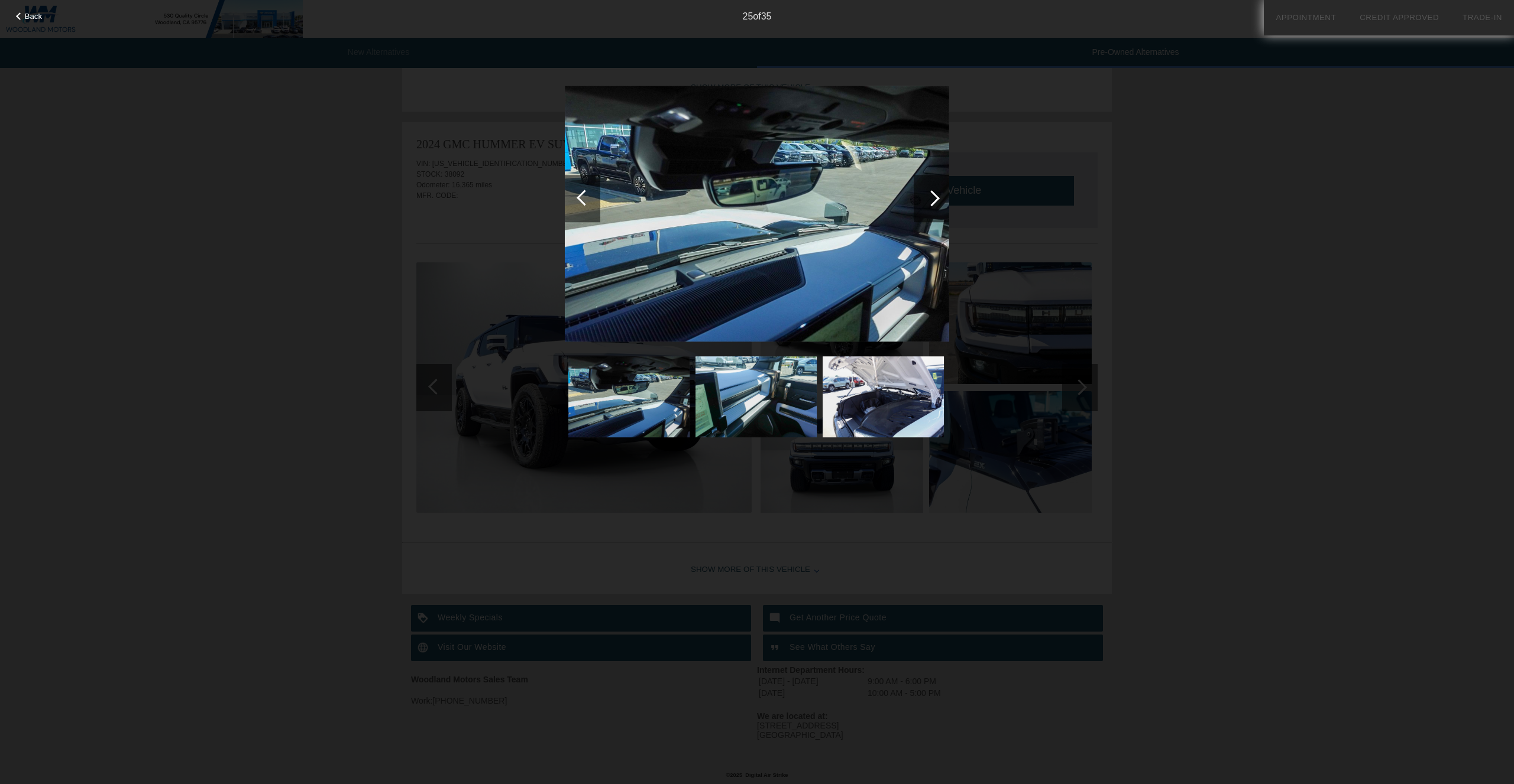
click at [932, 201] on div at bounding box center [932, 198] width 16 height 16
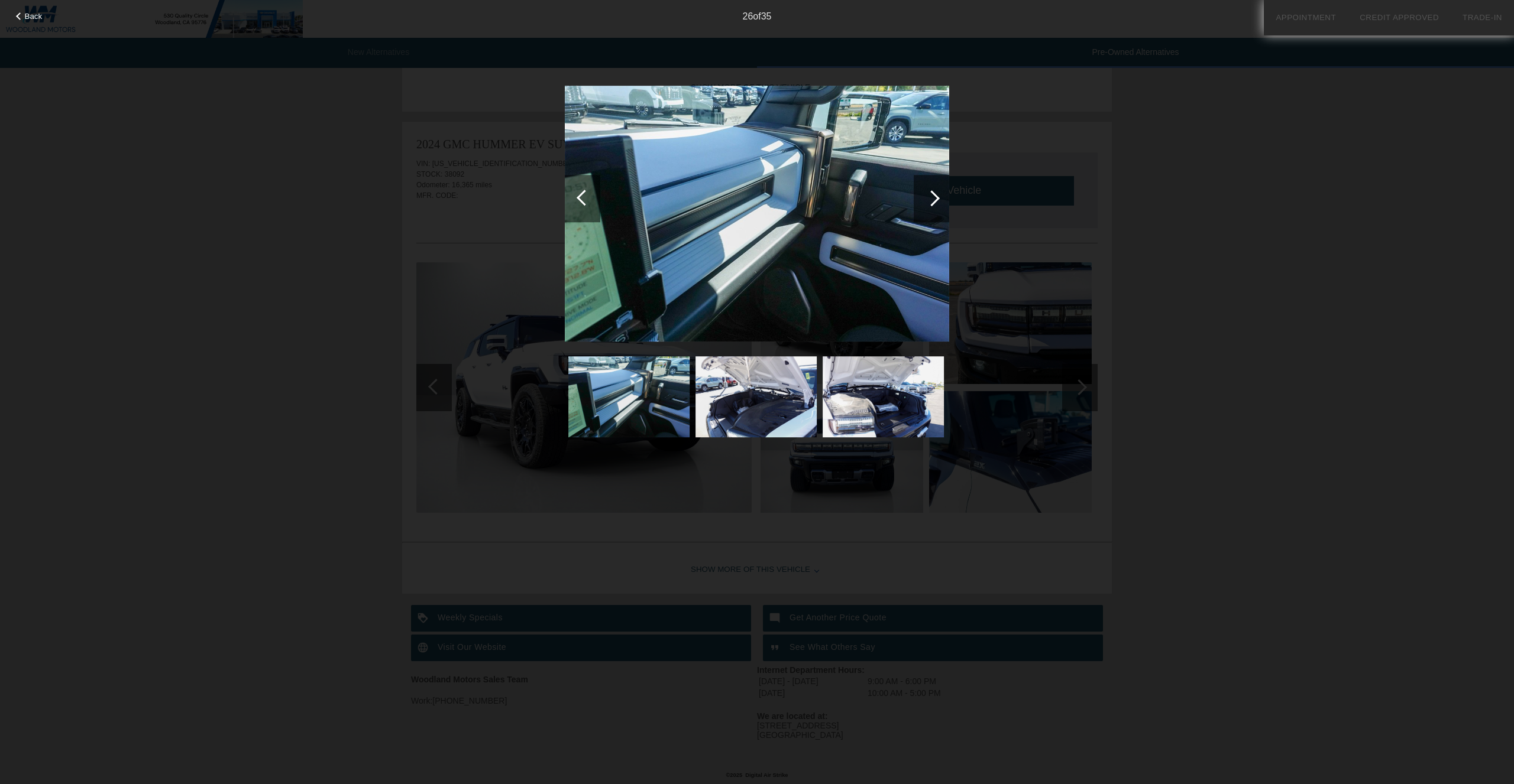
click at [595, 197] on div at bounding box center [582, 198] width 36 height 47
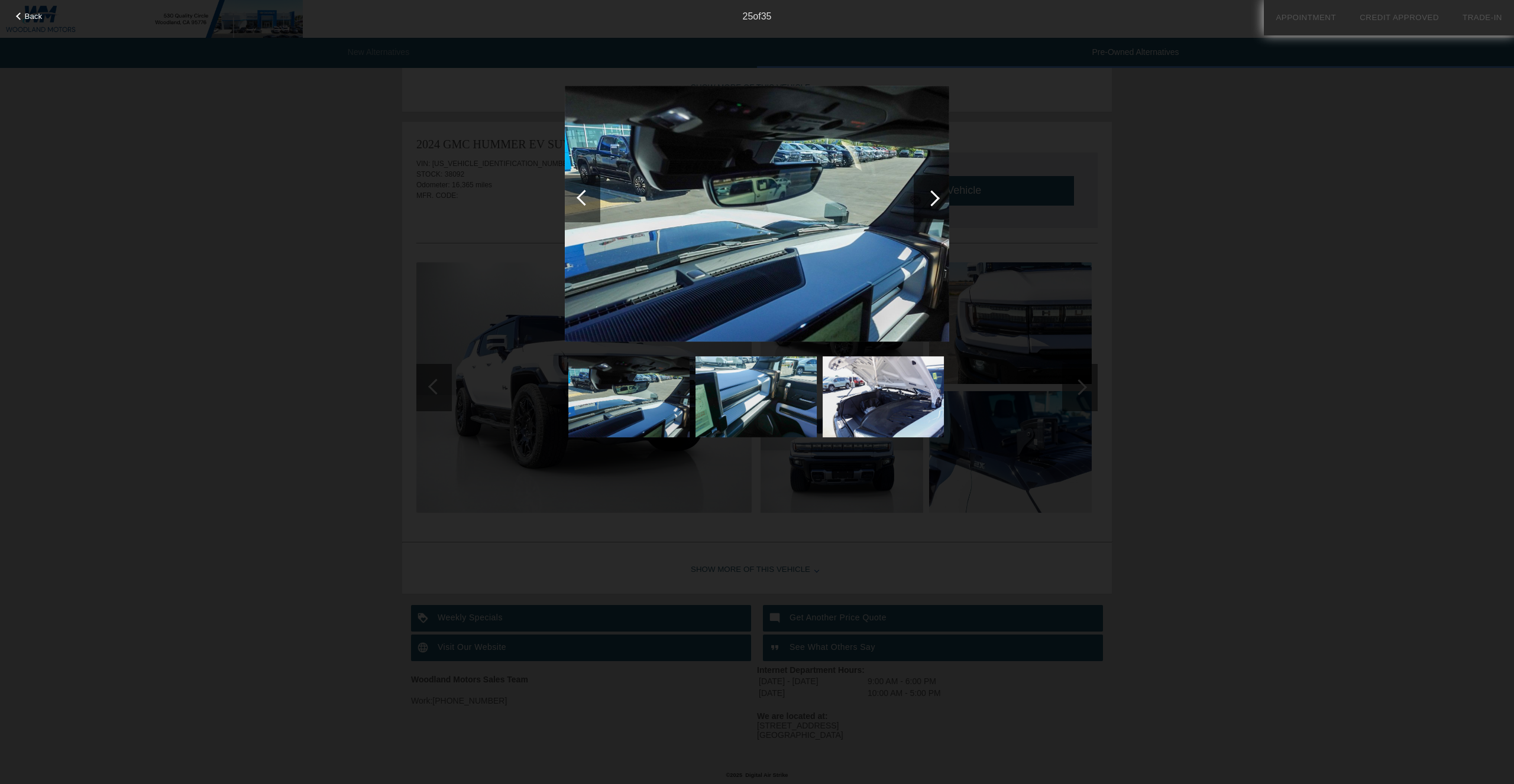
click at [929, 203] on div at bounding box center [932, 198] width 16 height 16
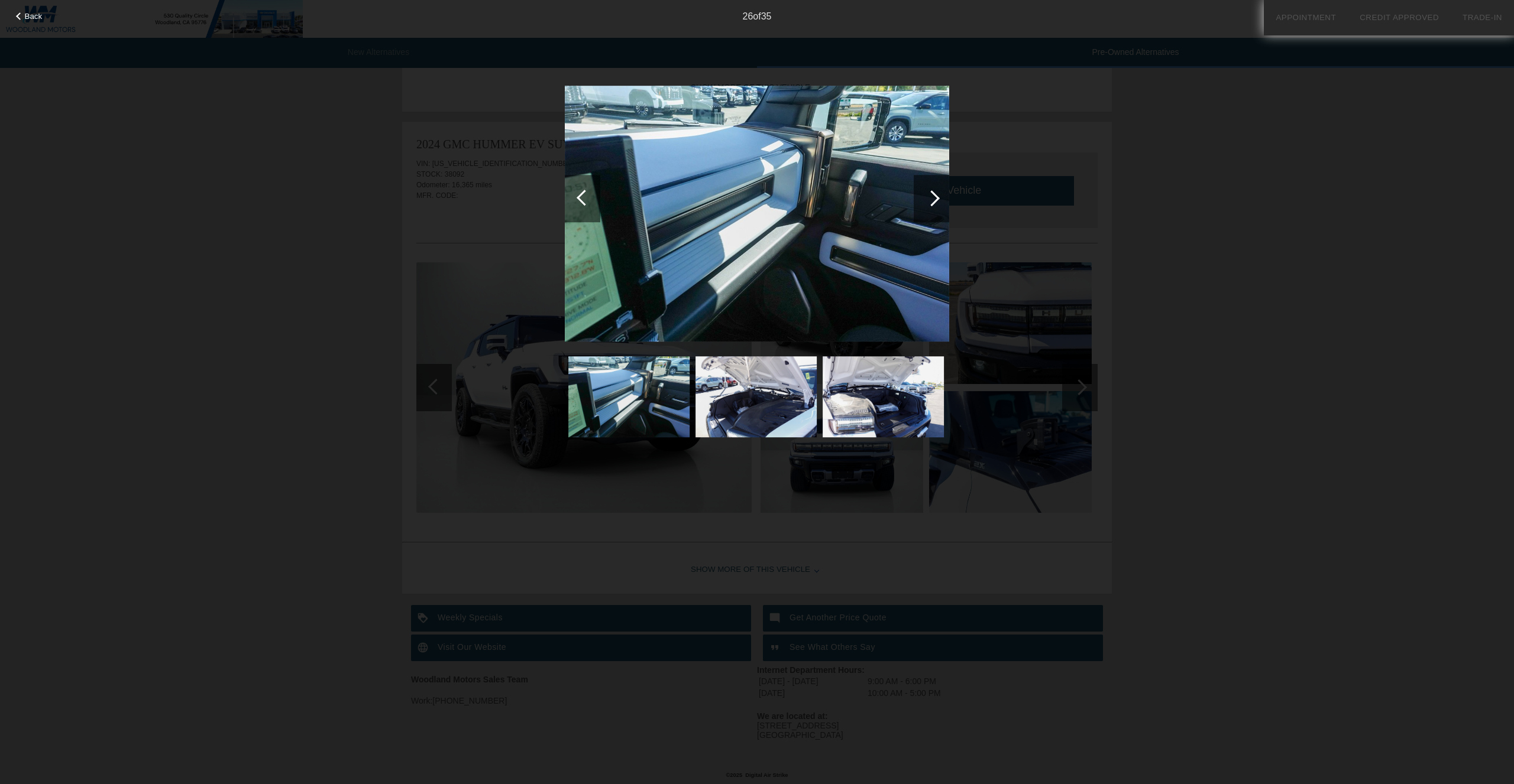
click at [929, 204] on div at bounding box center [932, 198] width 16 height 16
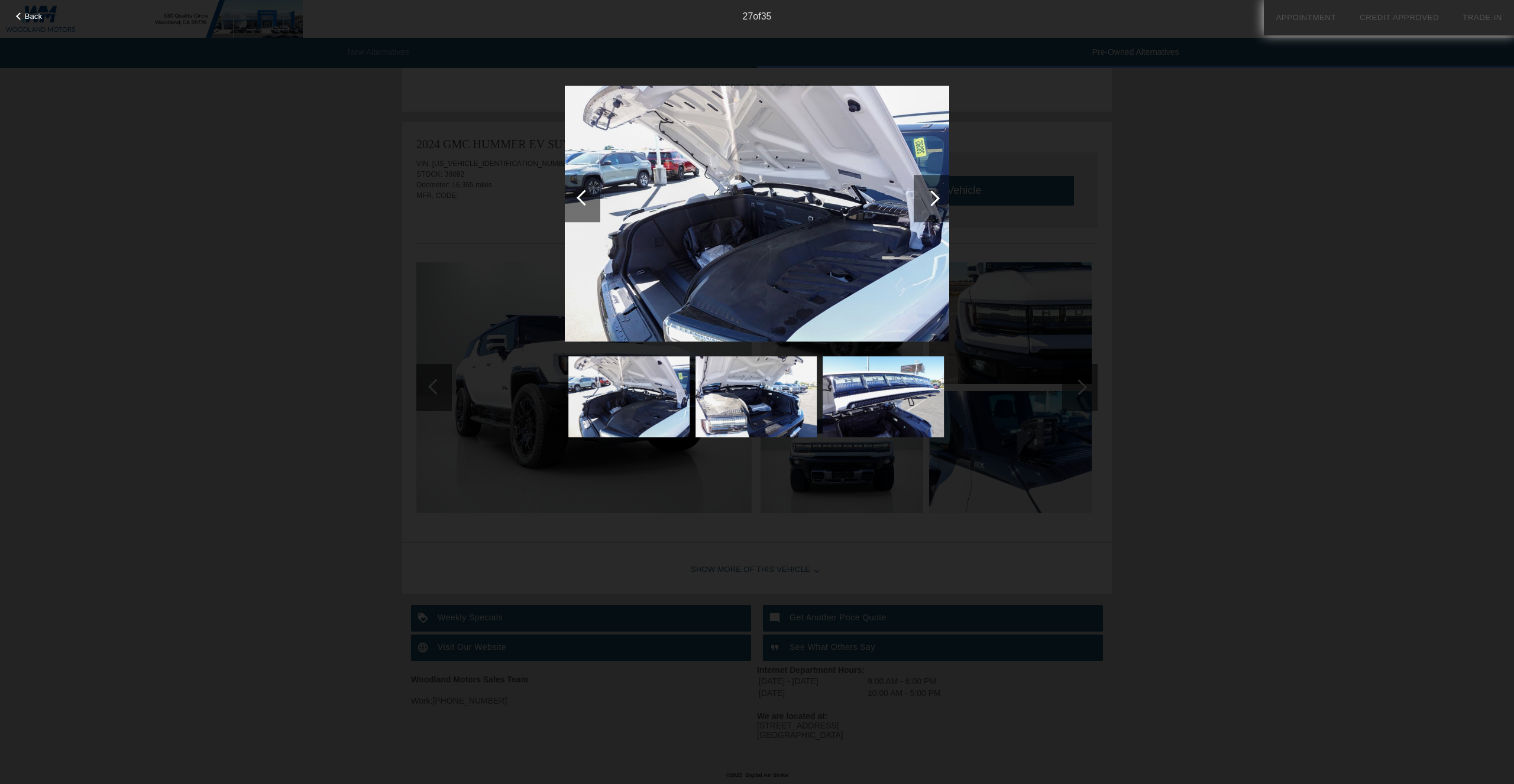
click at [929, 204] on div at bounding box center [932, 198] width 16 height 16
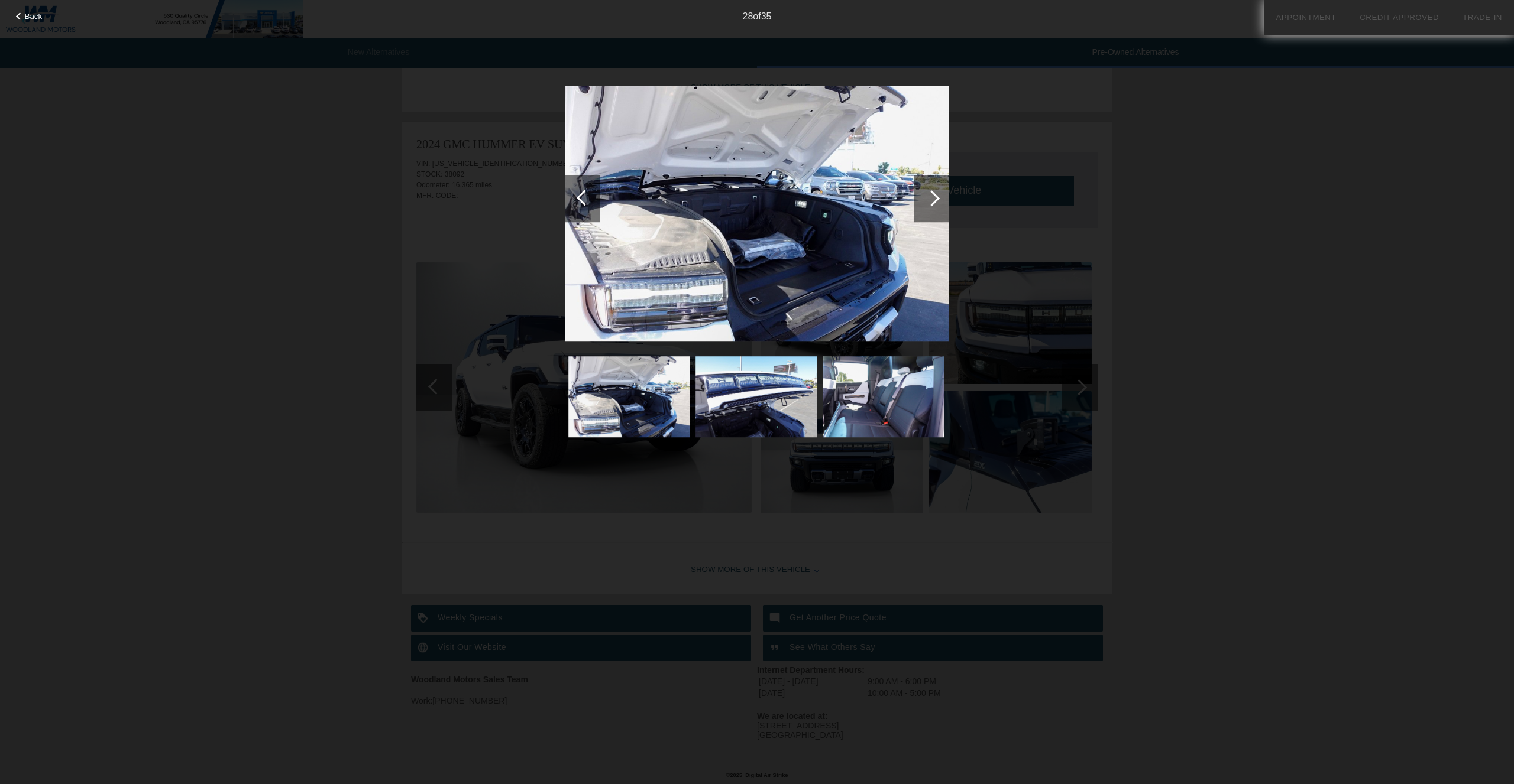
click at [929, 204] on div at bounding box center [932, 198] width 16 height 16
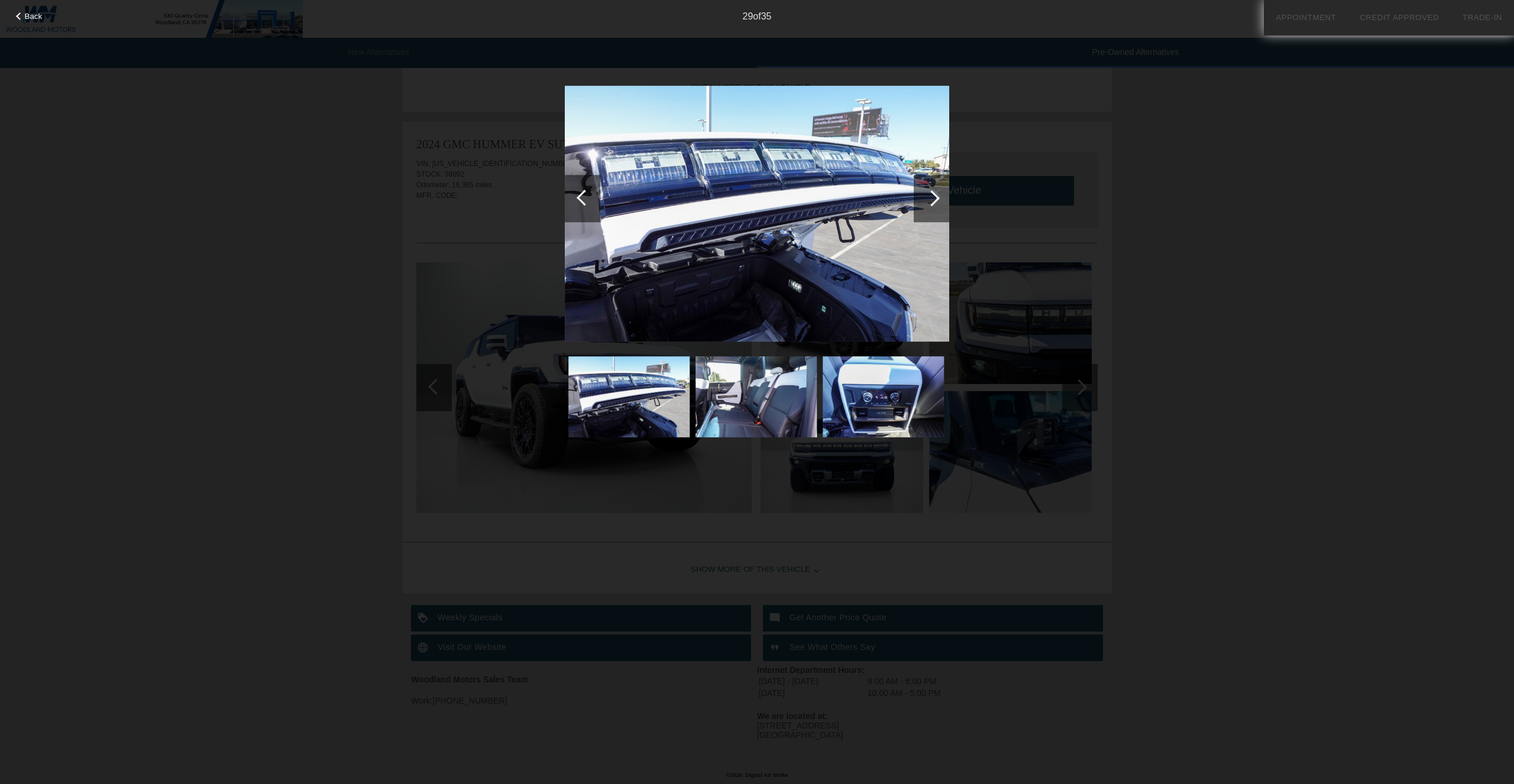
click at [929, 204] on div at bounding box center [932, 198] width 16 height 16
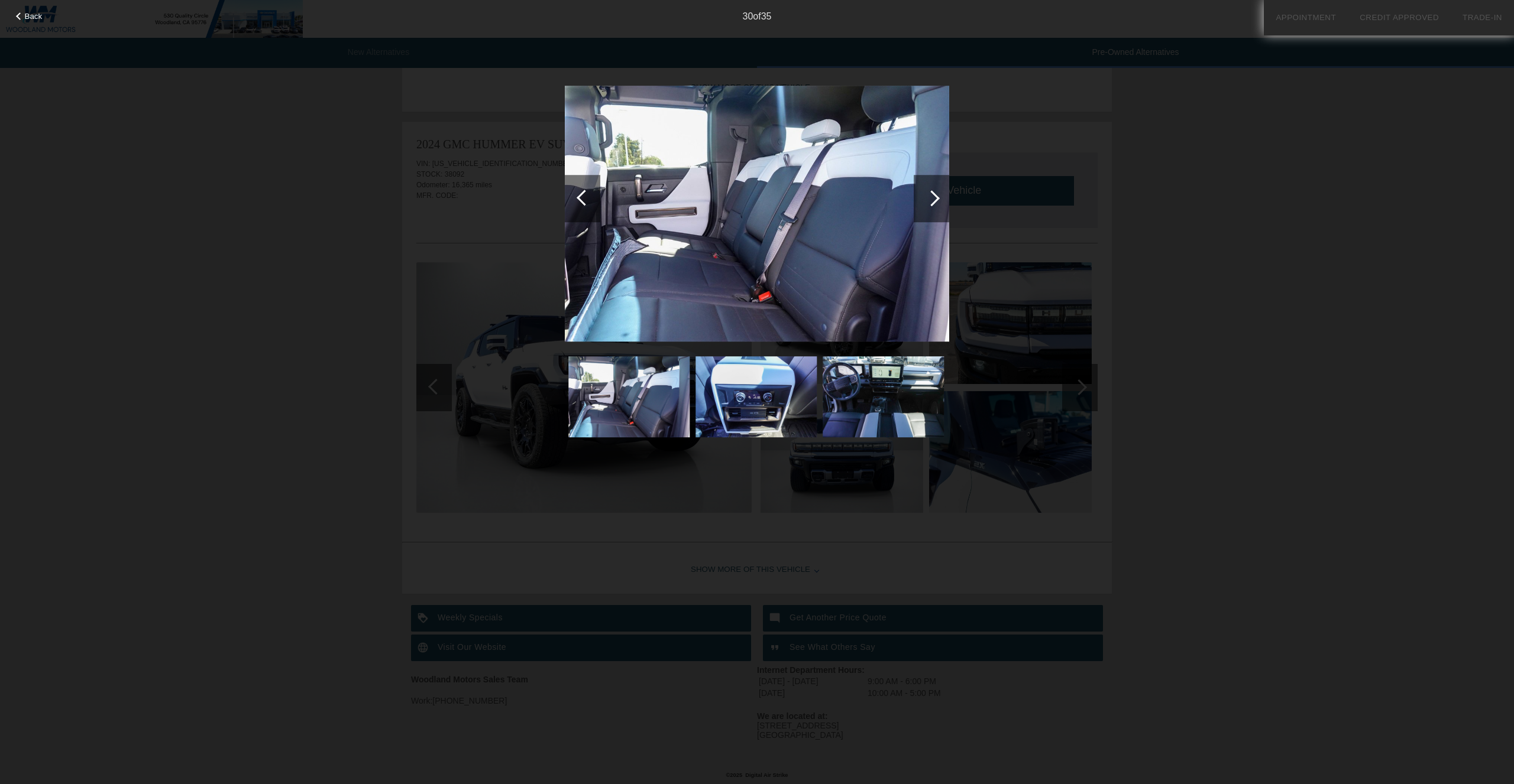
click at [929, 204] on div at bounding box center [932, 198] width 16 height 16
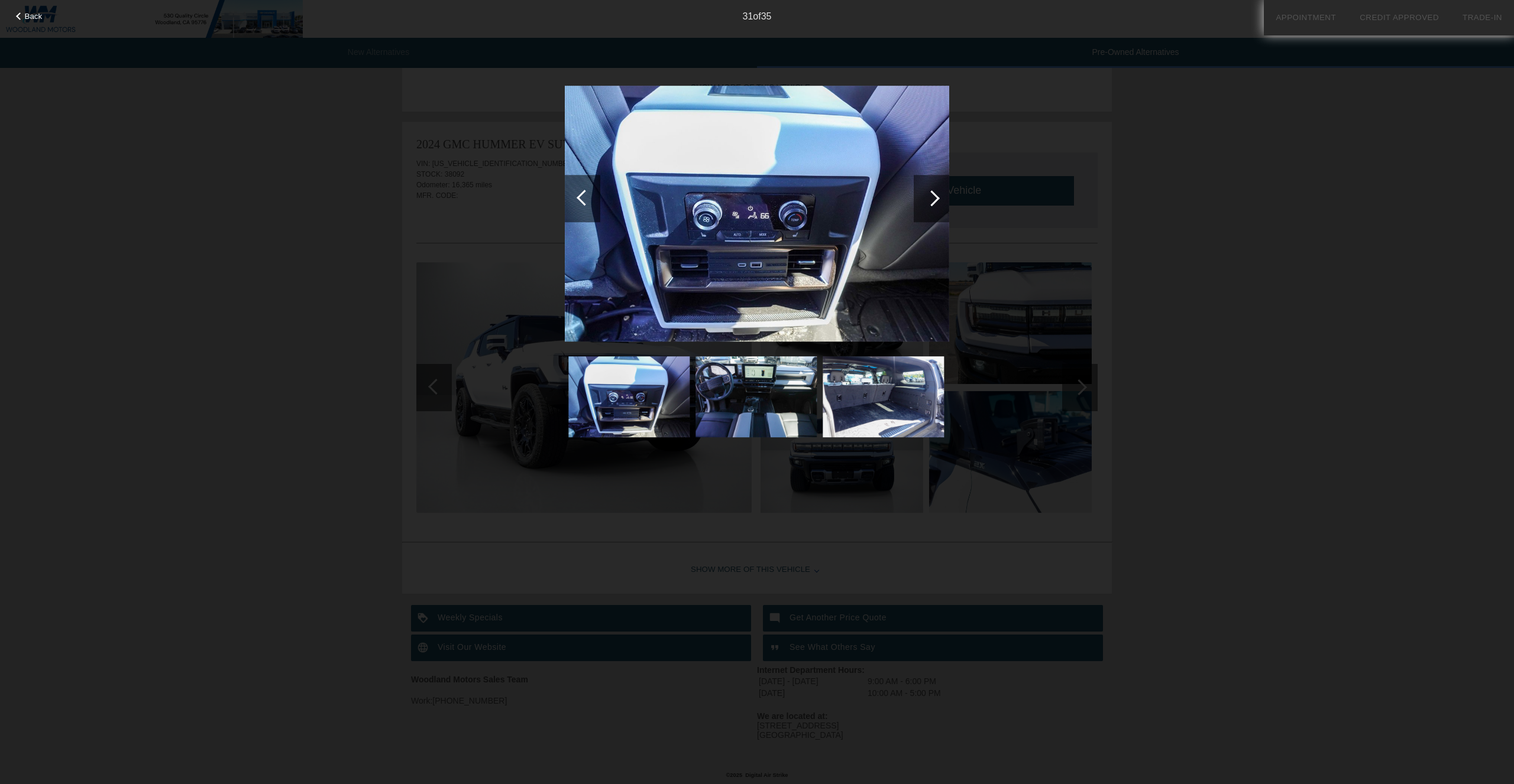
click at [929, 204] on div at bounding box center [932, 198] width 16 height 16
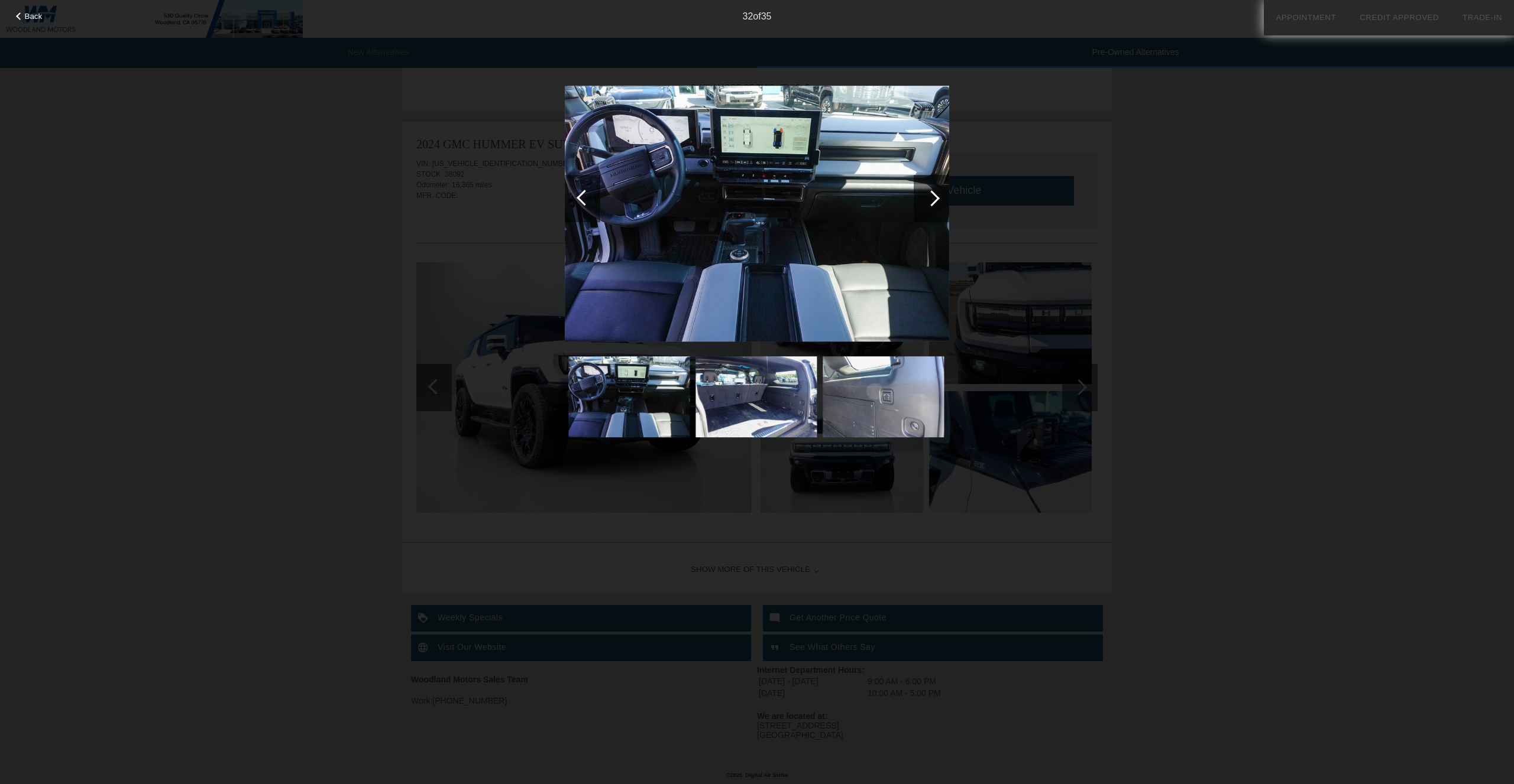
click at [929, 204] on div at bounding box center [932, 198] width 16 height 16
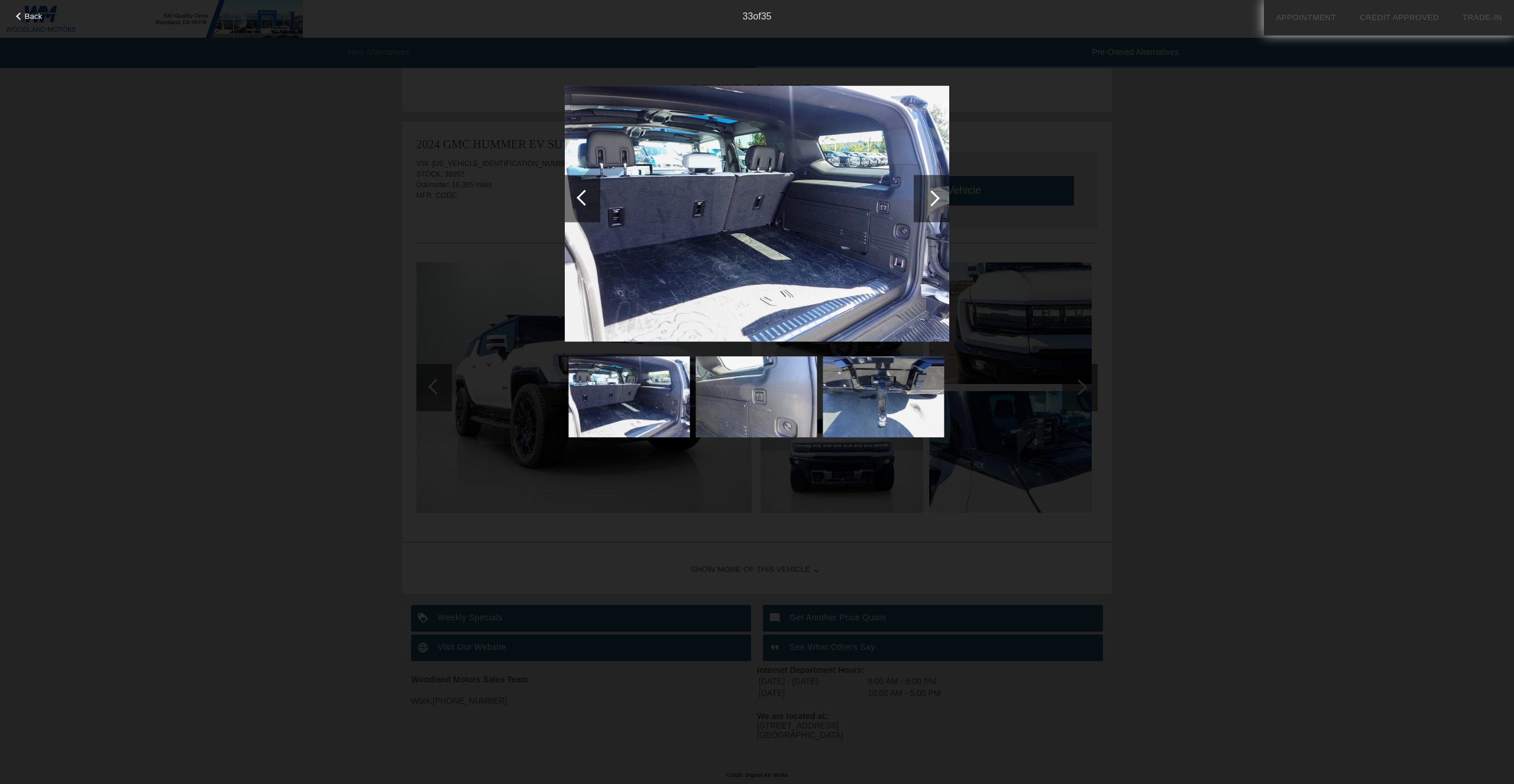
click at [929, 204] on div at bounding box center [932, 198] width 16 height 16
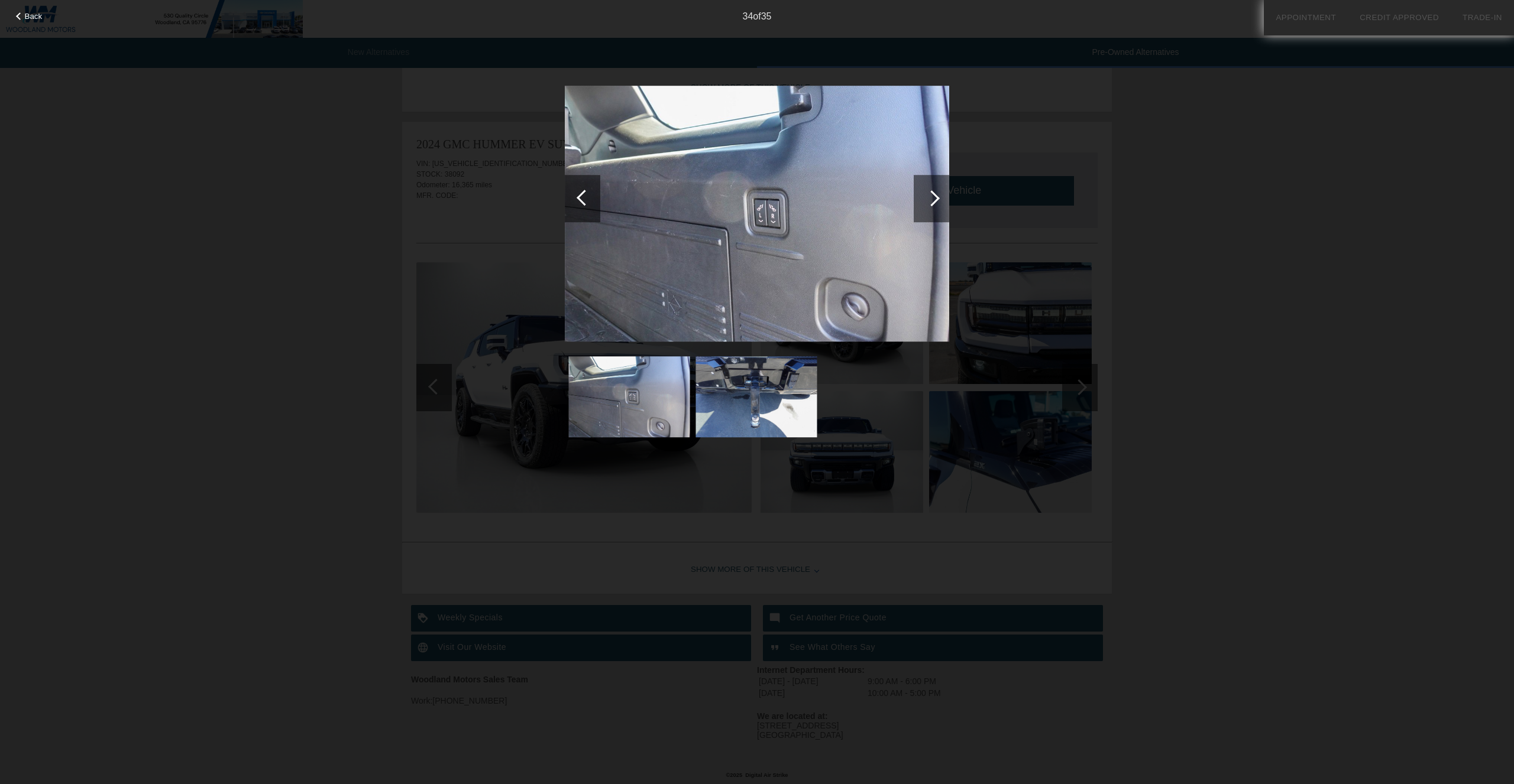
click at [189, 309] on div "Back 34 of 35" at bounding box center [757, 392] width 1514 height 784
click at [262, 151] on div "Back 34 of 35" at bounding box center [757, 392] width 1514 height 784
click at [39, 15] on span "Back" at bounding box center [33, 16] width 18 height 9
